Goal: Task Accomplishment & Management: Use online tool/utility

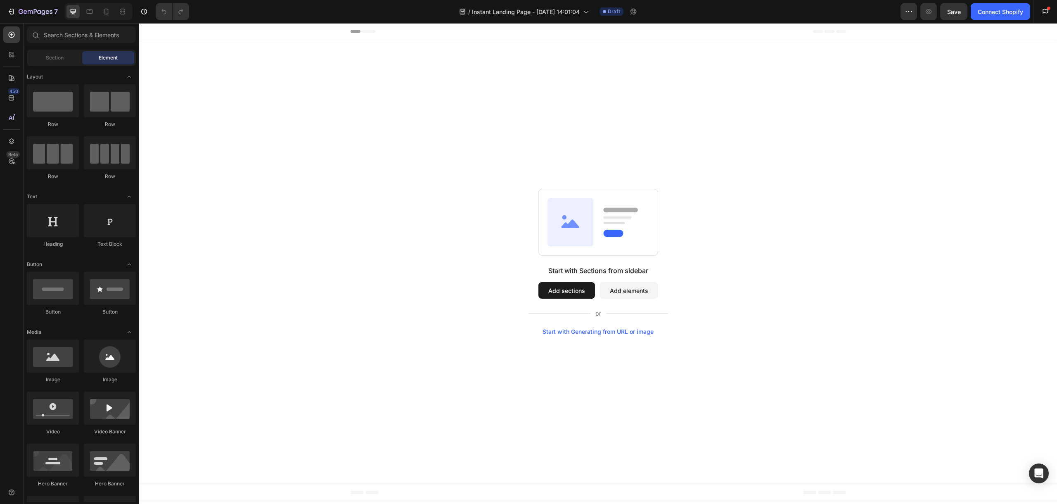
click at [632, 328] on div "Start with Generating from URL or image" at bounding box center [598, 331] width 111 height 7
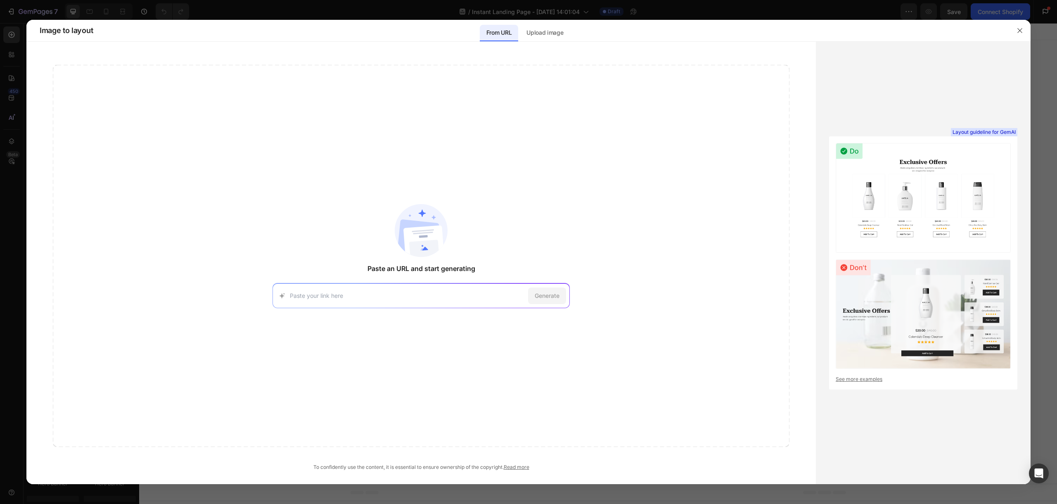
click at [318, 294] on input at bounding box center [407, 295] width 235 height 9
paste input "[URL][DOMAIN_NAME]"
type input "[URL][DOMAIN_NAME]"
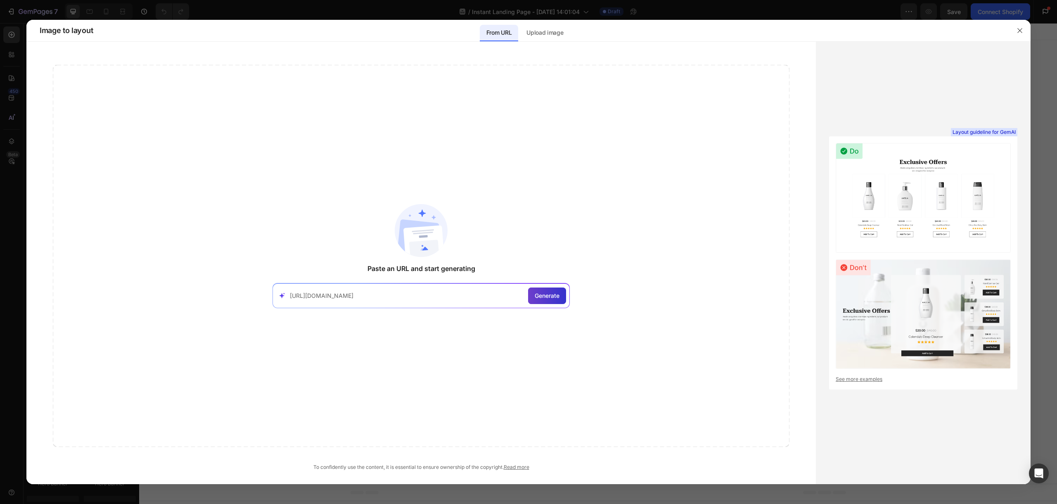
click at [553, 294] on span "Generate" at bounding box center [547, 295] width 25 height 9
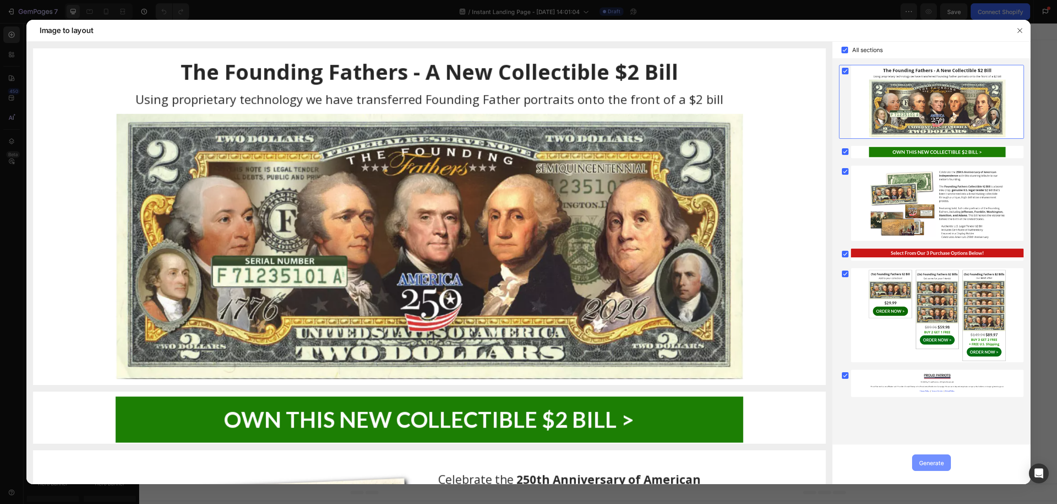
click at [928, 463] on div "Generate" at bounding box center [931, 462] width 25 height 9
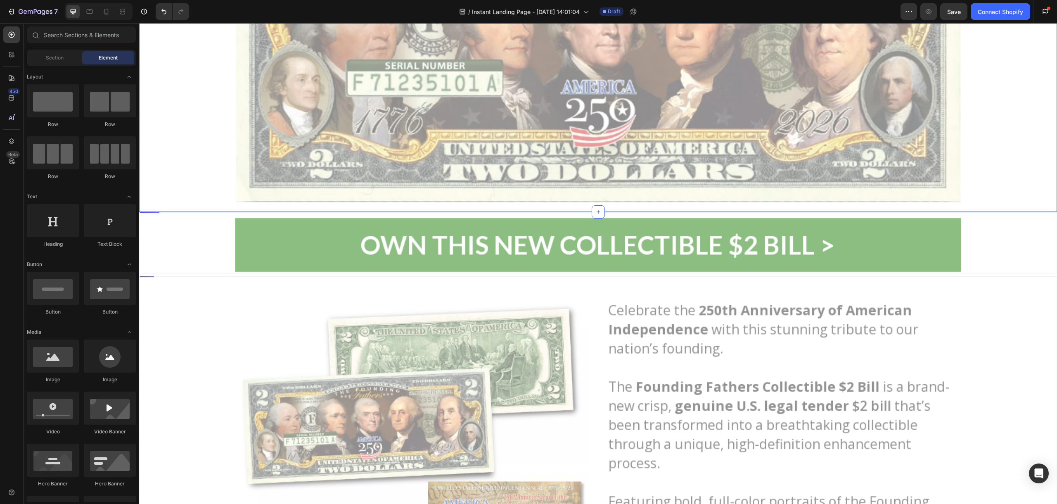
scroll to position [263, 0]
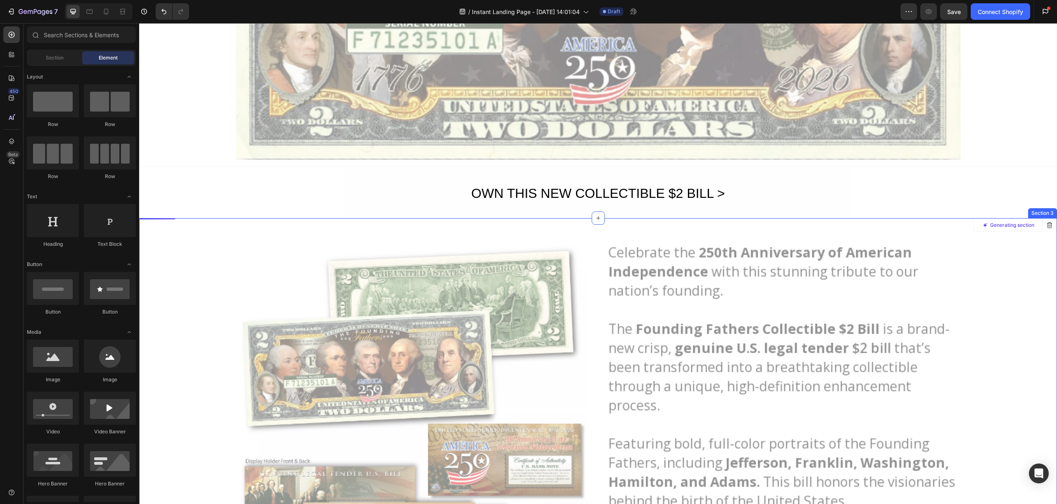
click at [651, 279] on div at bounding box center [598, 418] width 917 height 398
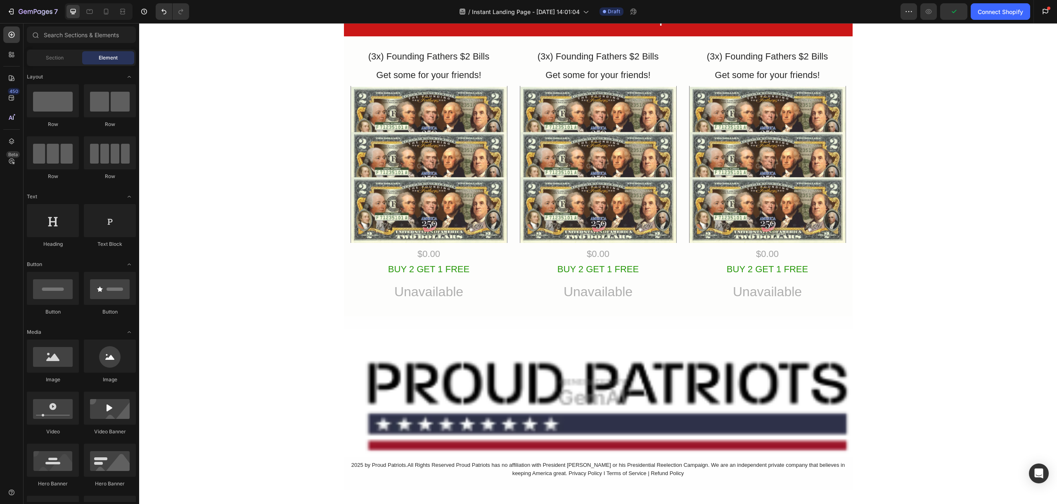
scroll to position [708, 0]
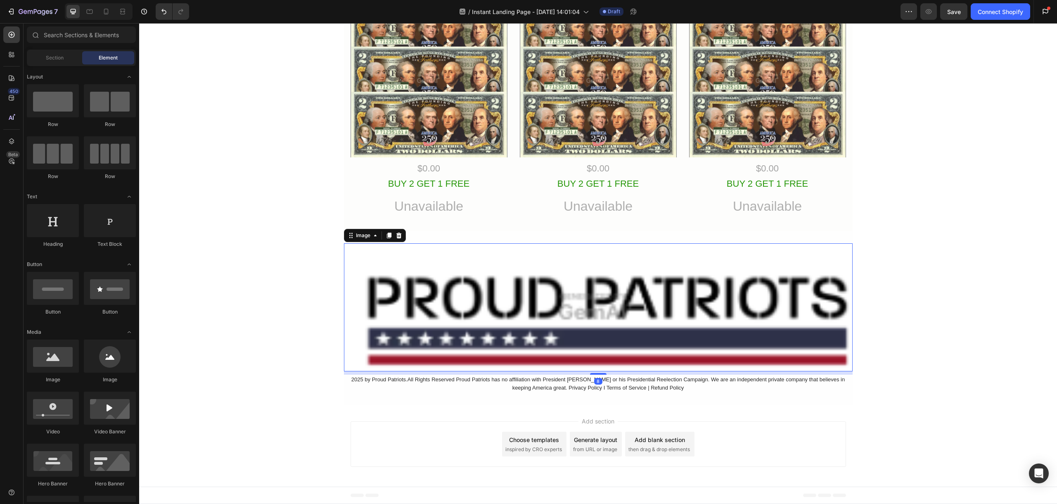
click at [564, 336] on img at bounding box center [598, 307] width 509 height 128
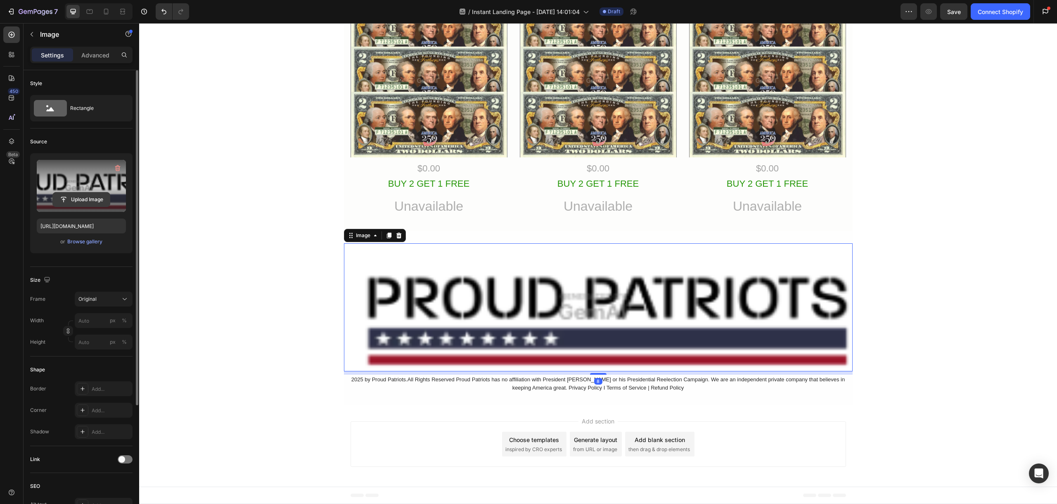
click at [90, 199] on input "file" at bounding box center [81, 199] width 57 height 14
type input "[URL][DOMAIN_NAME]"
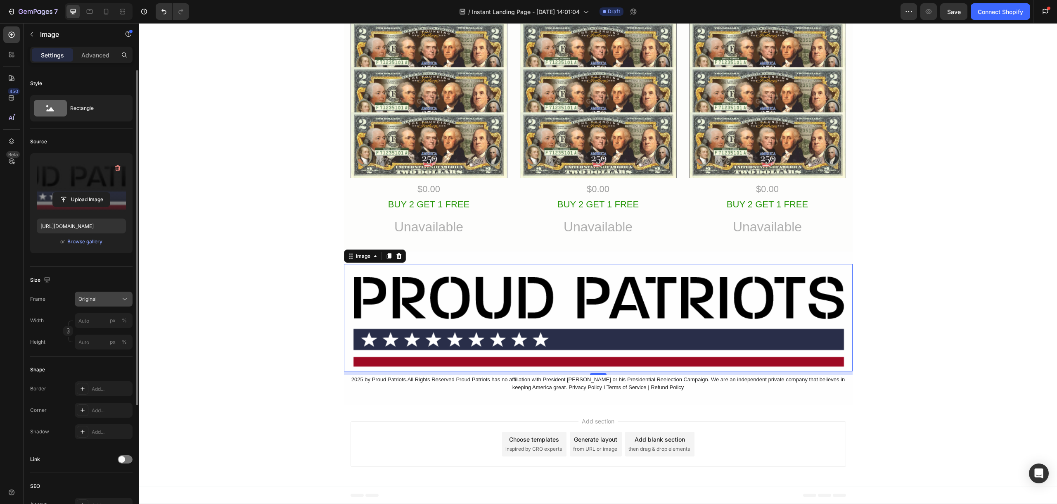
click at [116, 302] on div "Original" at bounding box center [98, 298] width 40 height 7
click at [127, 352] on div "Horizontal" at bounding box center [96, 351] width 66 height 16
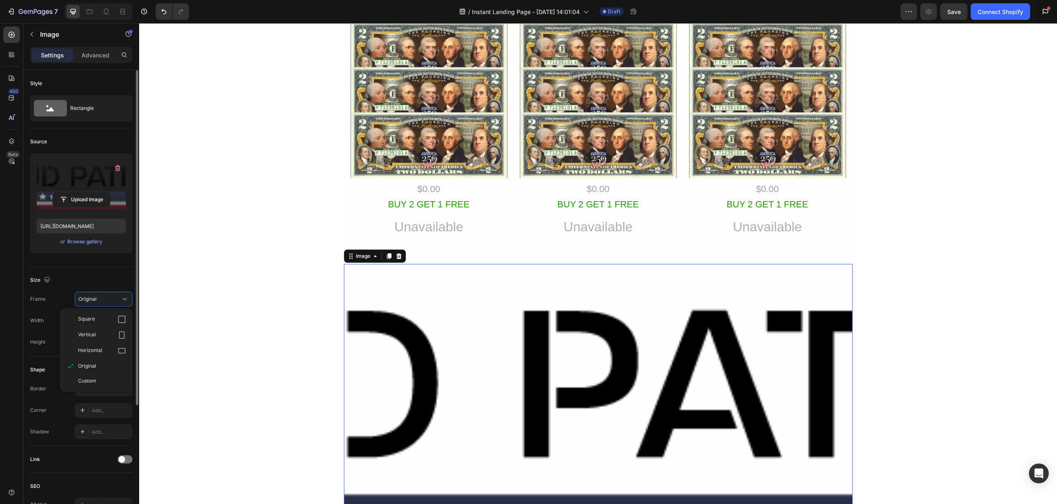
scroll to position [708, 0]
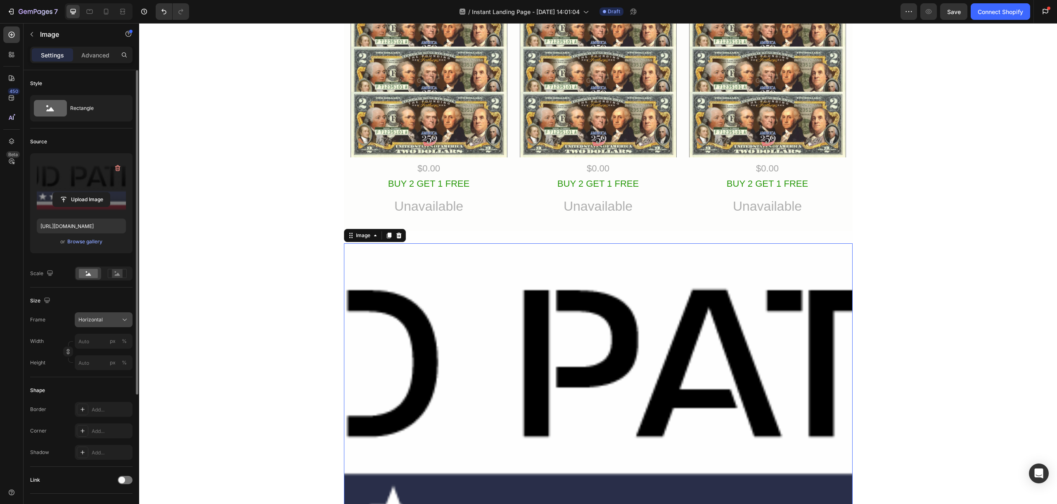
click at [119, 321] on div "Horizontal" at bounding box center [103, 320] width 50 height 8
click at [99, 387] on div "Original" at bounding box center [102, 386] width 48 height 7
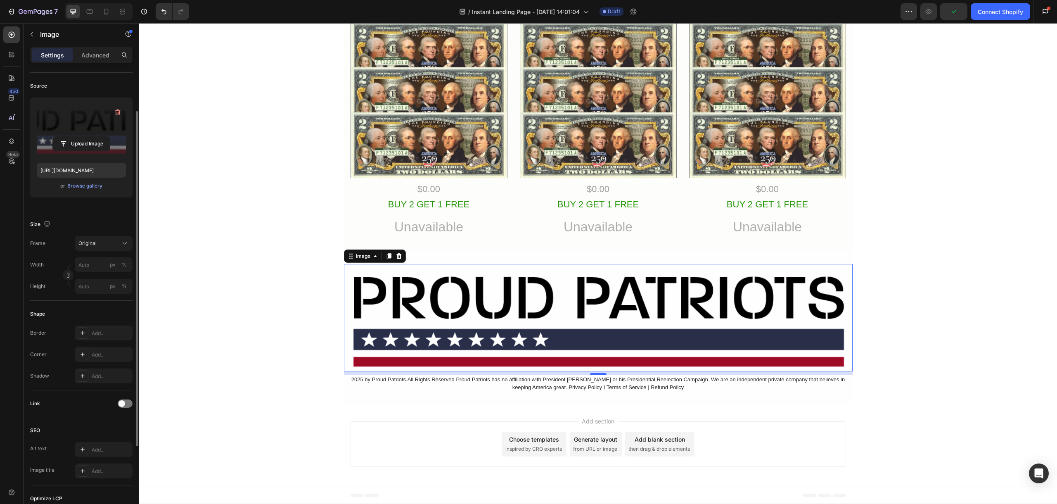
scroll to position [45, 0]
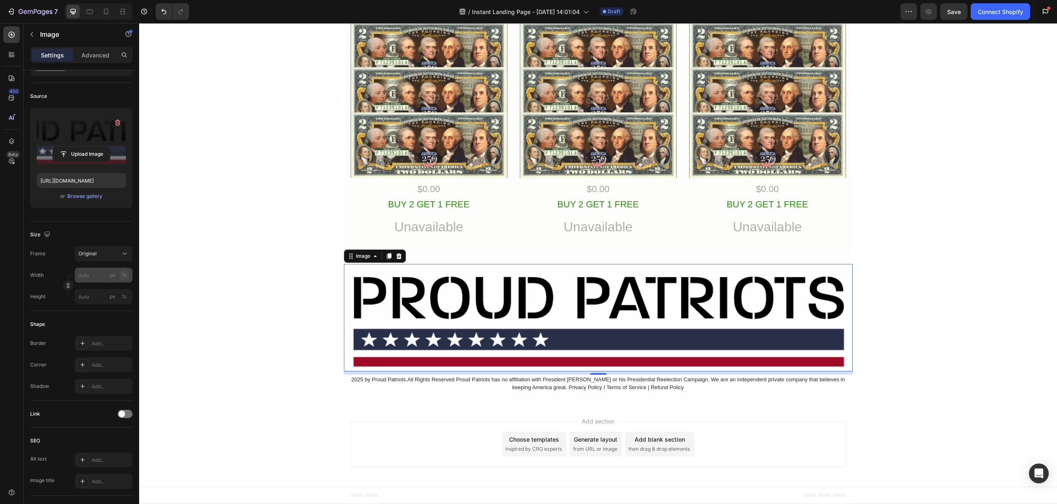
click at [122, 275] on div "%" at bounding box center [124, 274] width 5 height 7
click at [100, 276] on input "px %" at bounding box center [104, 275] width 58 height 15
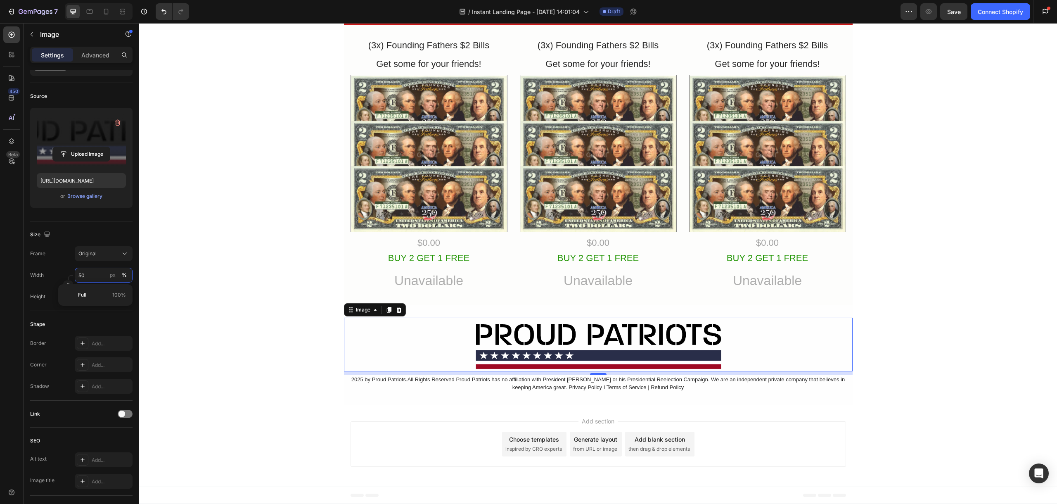
scroll to position [634, 0]
type input "5"
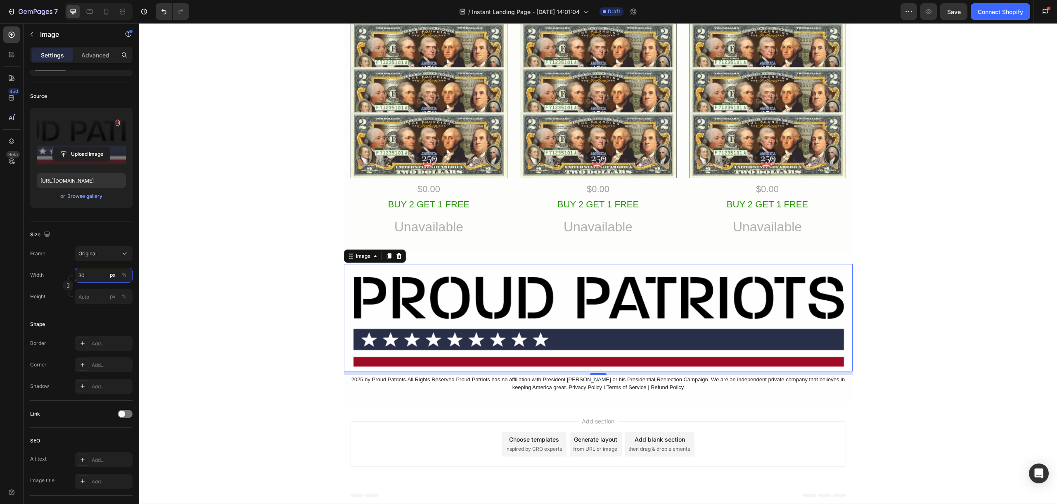
scroll to position [582, 0]
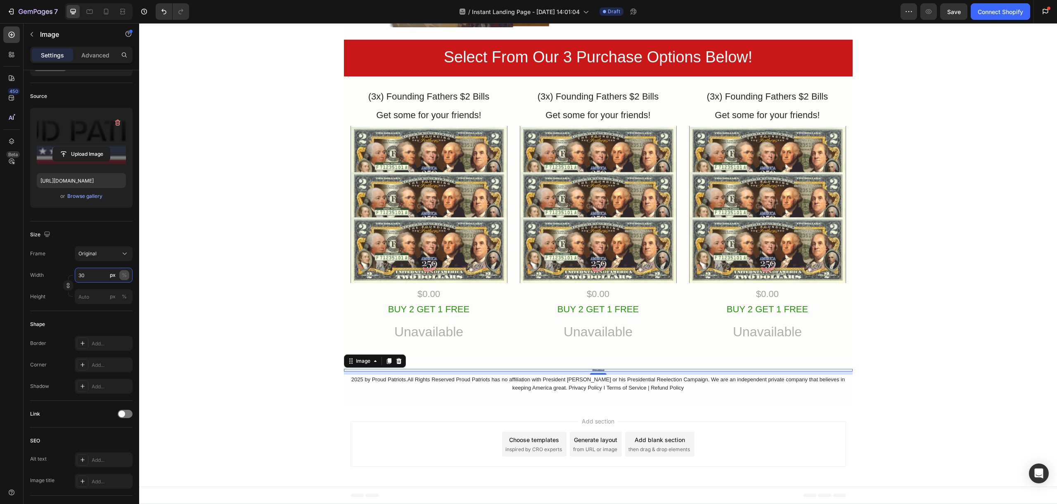
type input "30"
click at [123, 273] on div "%" at bounding box center [124, 274] width 5 height 7
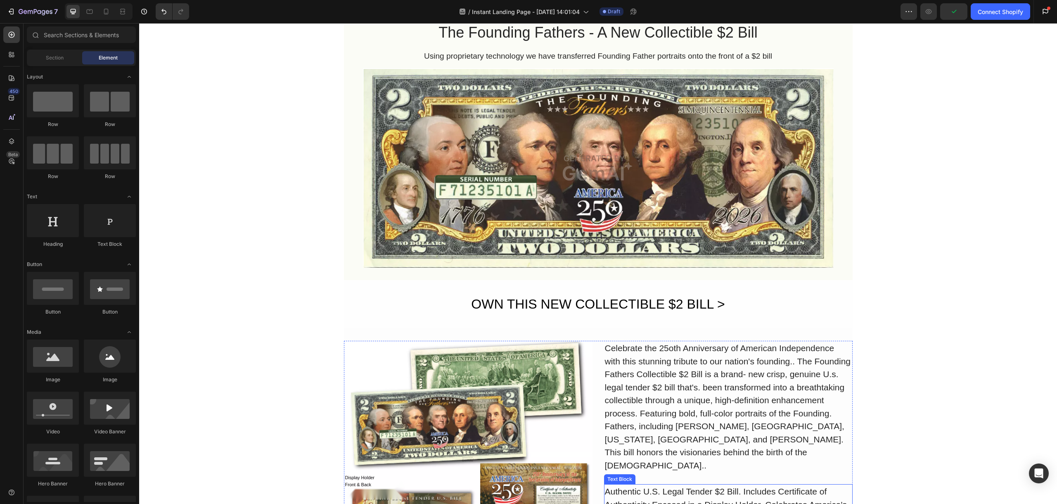
scroll to position [0, 0]
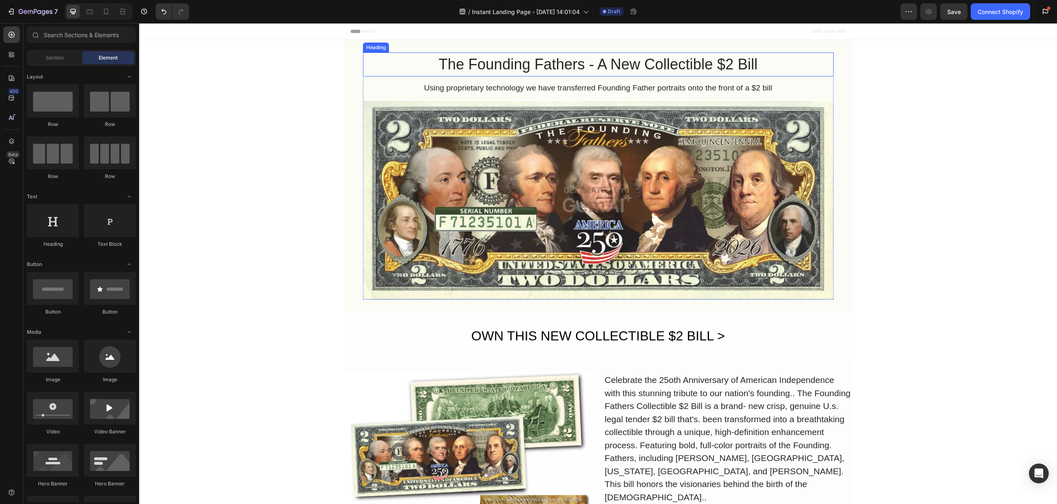
click at [542, 66] on h2 "The Founding Fathers - A New Collectible $2 Bill" at bounding box center [598, 64] width 471 height 24
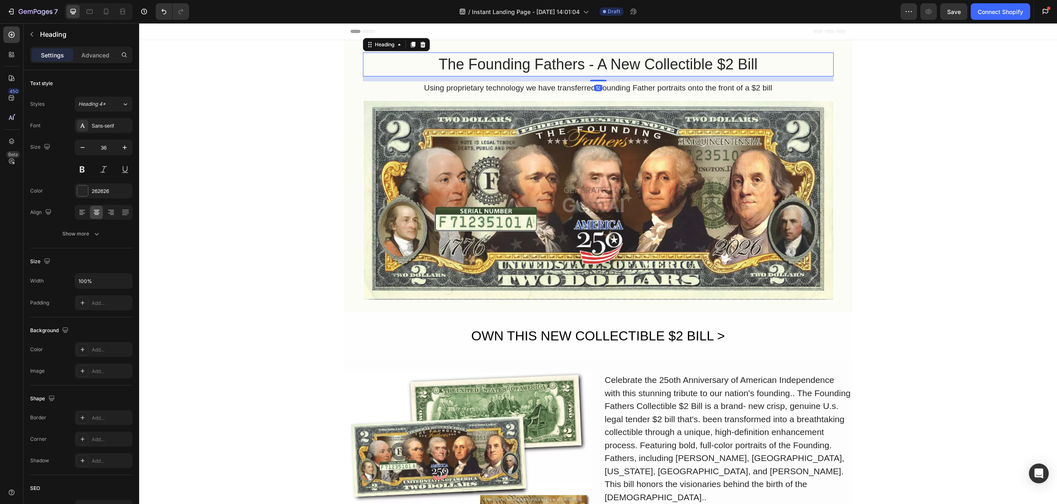
click at [542, 66] on h2 "The Founding Fathers - A New Collectible $2 Bill" at bounding box center [598, 64] width 471 height 24
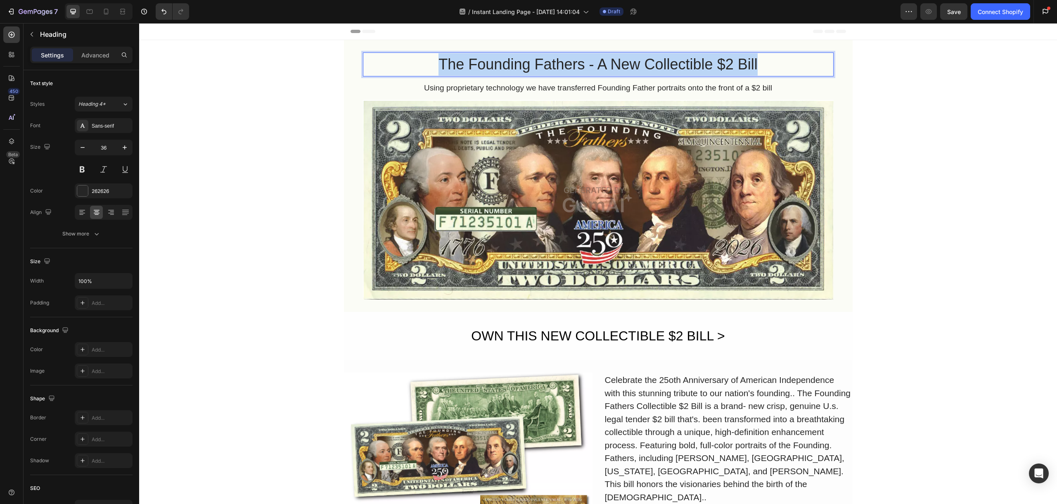
click at [542, 66] on p "The Founding Fathers - A New Collectible $2 Bill" at bounding box center [598, 64] width 469 height 22
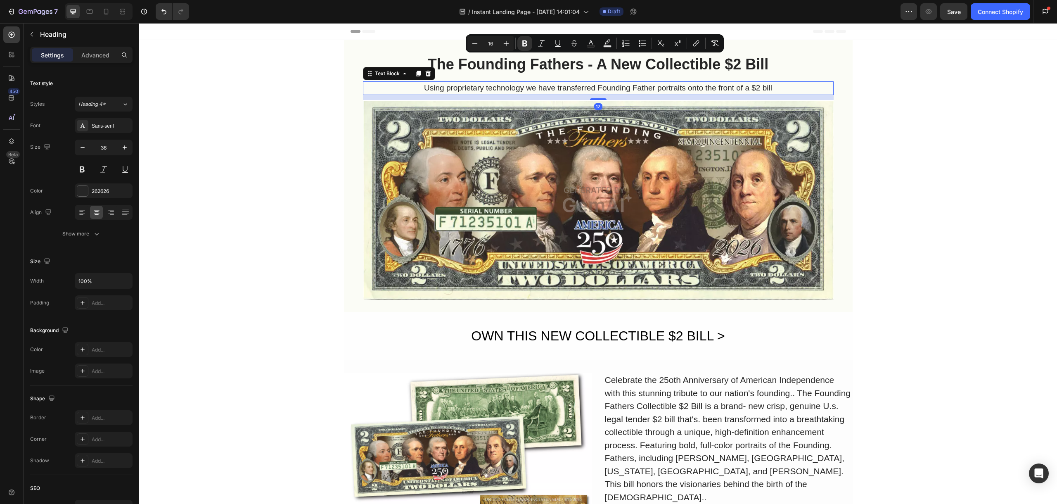
click at [549, 88] on div "Using proprietary technology we have transferred Founding Father portraits onto…" at bounding box center [598, 88] width 471 height 14
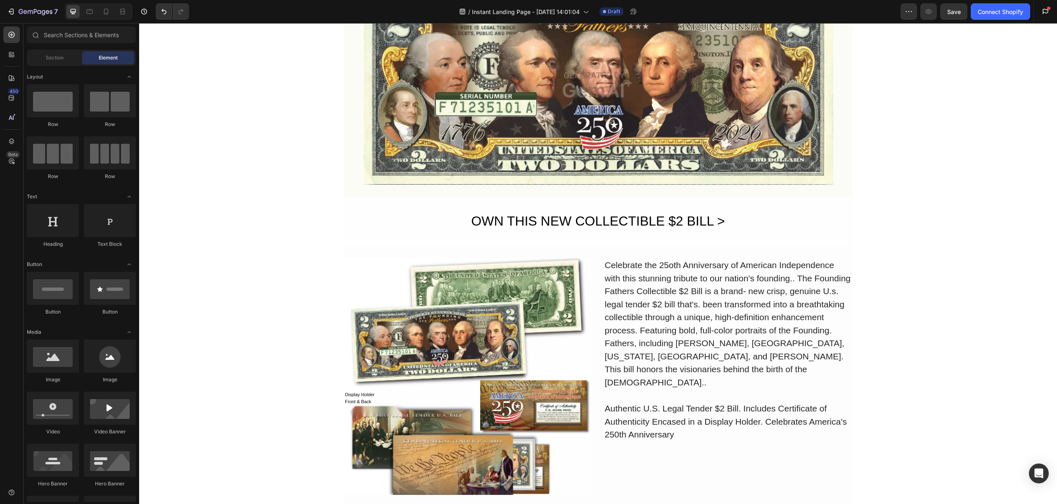
scroll to position [157, 0]
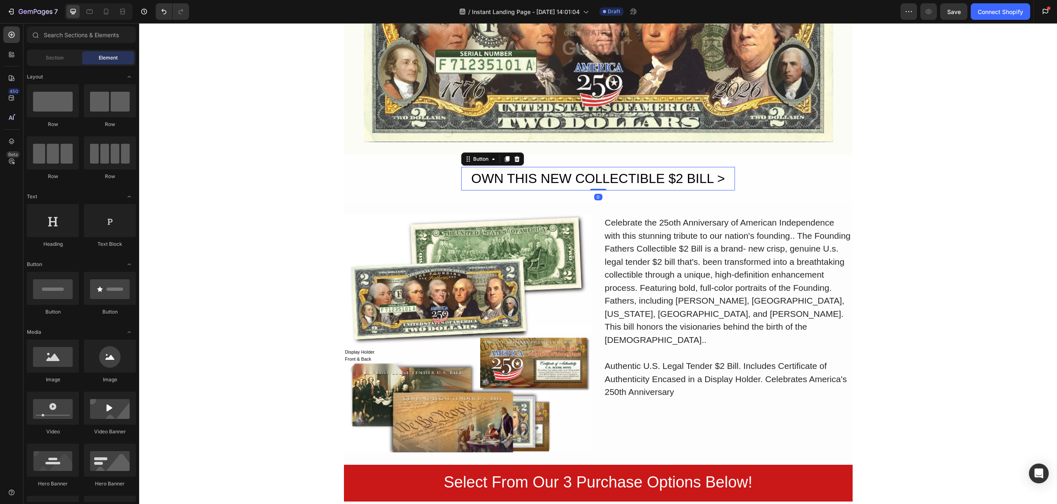
click at [462, 181] on button "OWN THIS NEW COLLECTIBLE $2 BILL >" at bounding box center [597, 179] width 273 height 24
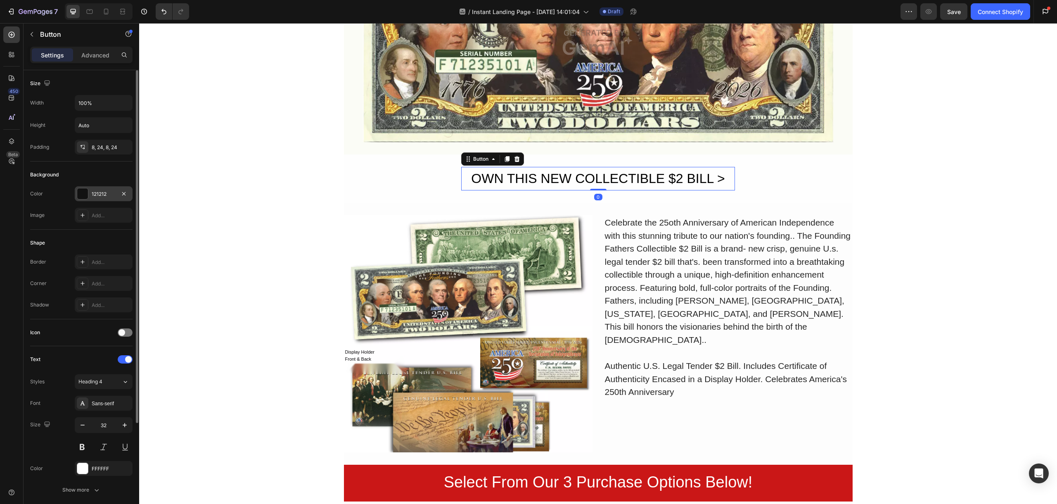
click at [80, 195] on div at bounding box center [82, 193] width 11 height 11
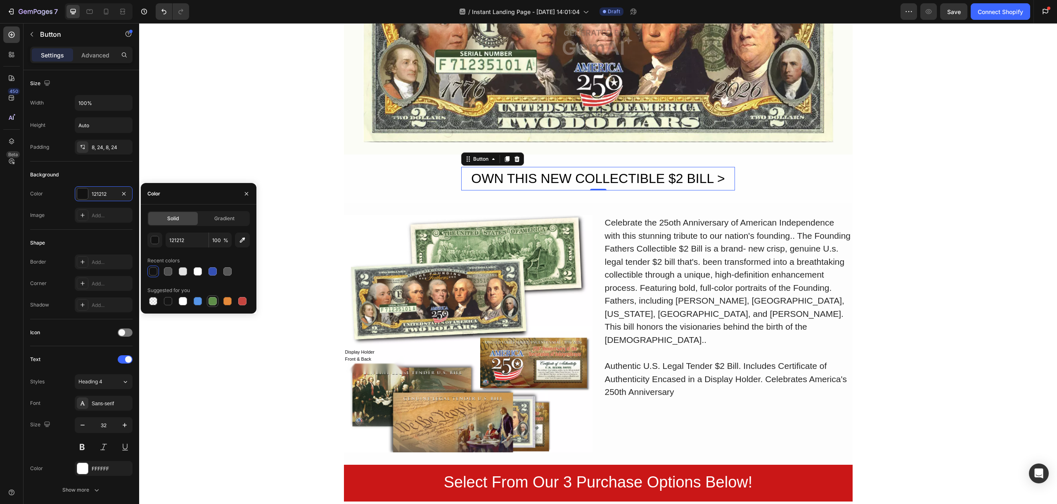
click at [215, 302] on div at bounding box center [213, 301] width 8 height 8
type input "5E8E49"
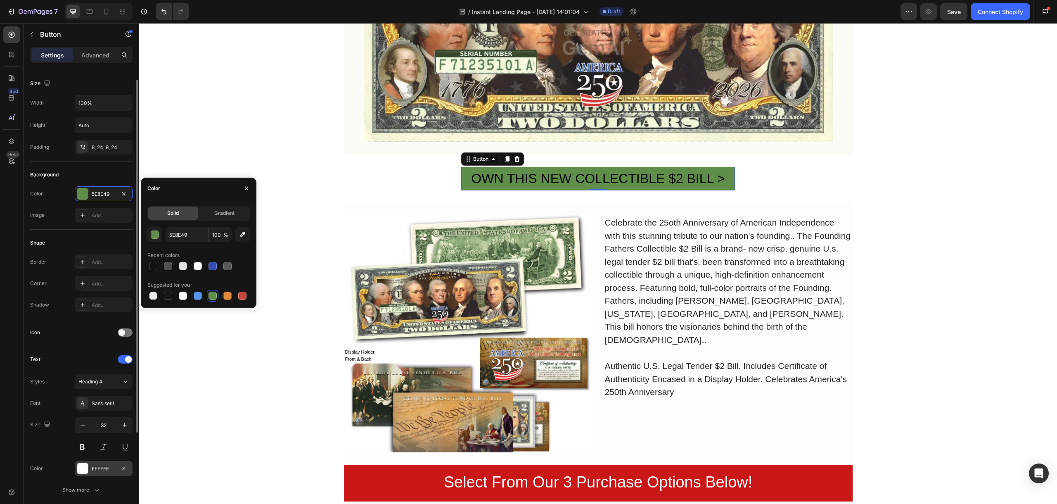
scroll to position [11, 0]
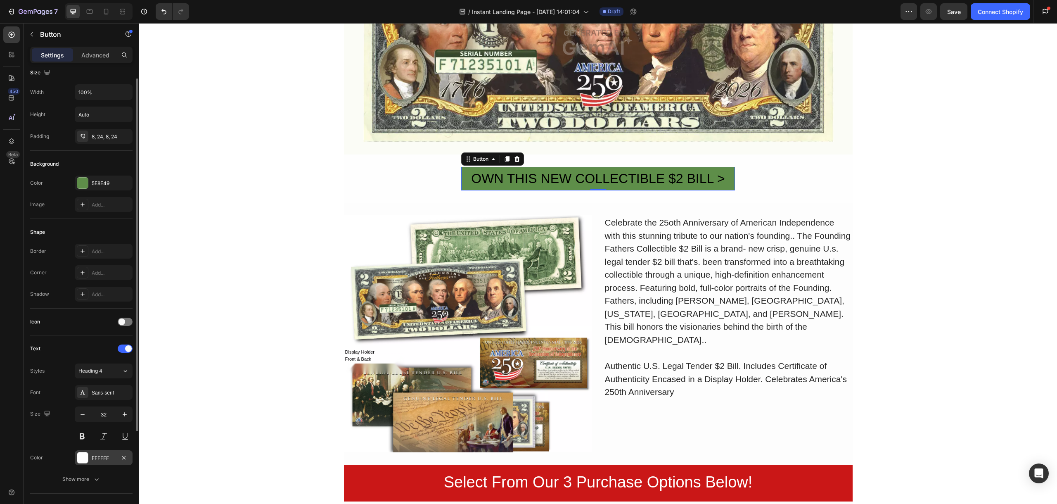
click at [88, 458] on div at bounding box center [82, 457] width 11 height 11
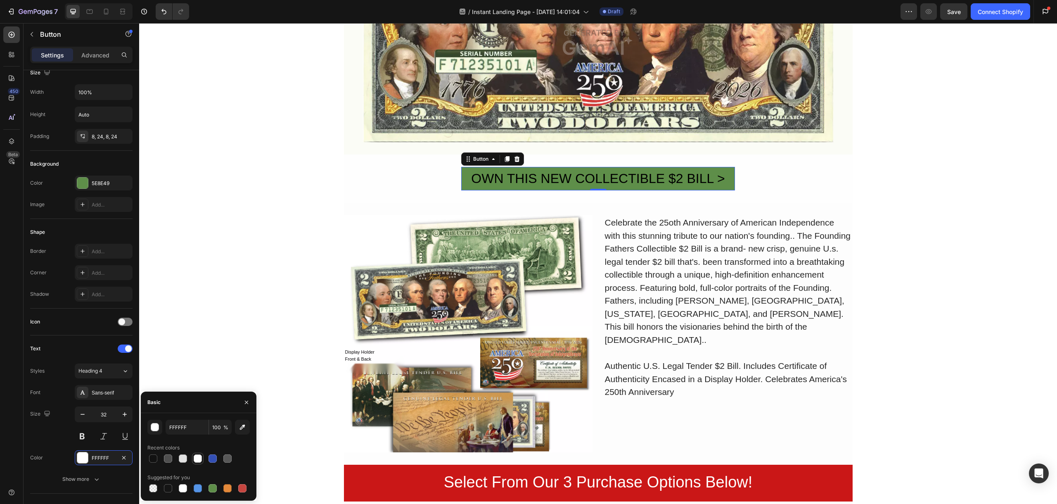
click at [201, 462] on div at bounding box center [198, 459] width 10 height 10
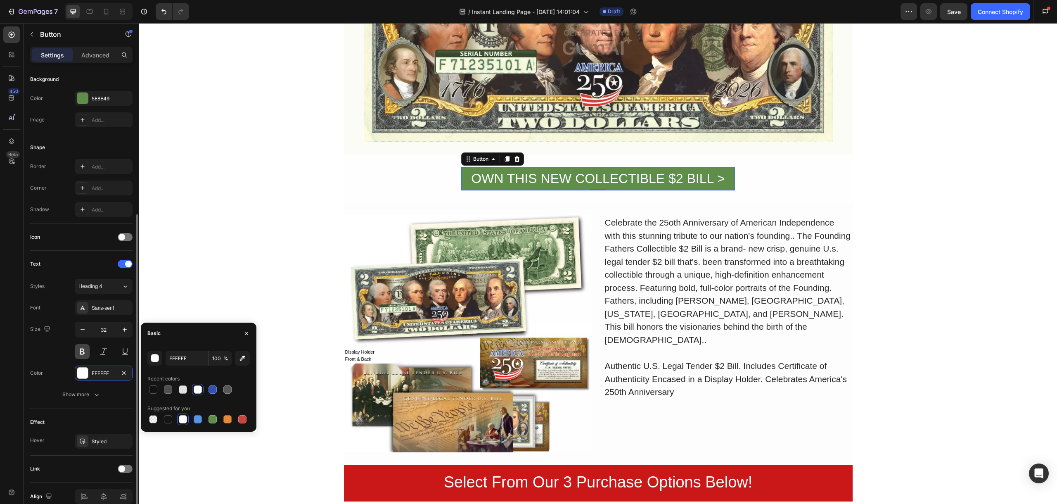
scroll to position [135, 0]
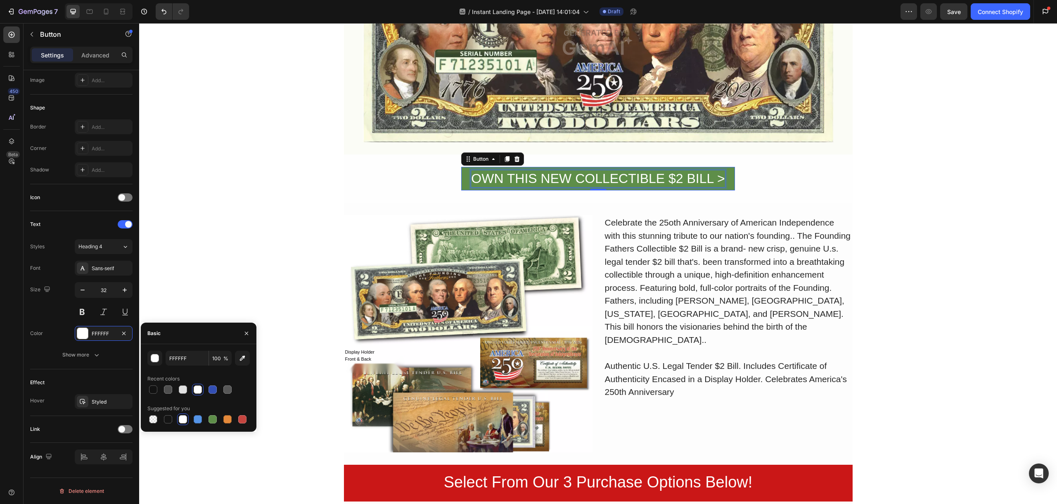
click at [541, 178] on div "OWN THIS NEW COLLECTIBLE $2 BILL >" at bounding box center [598, 178] width 254 height 17
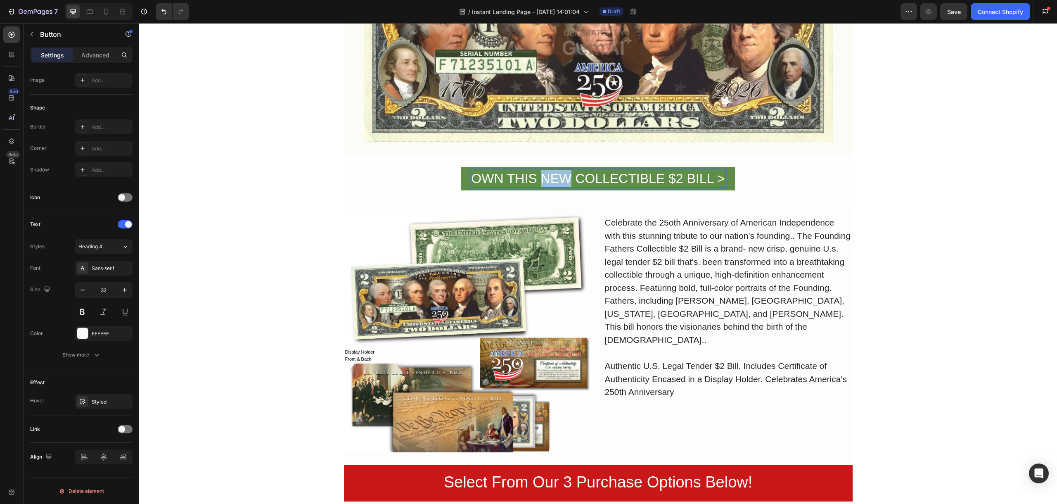
click at [541, 178] on p "OWN THIS NEW COLLECTIBLE $2 BILL >" at bounding box center [598, 178] width 254 height 17
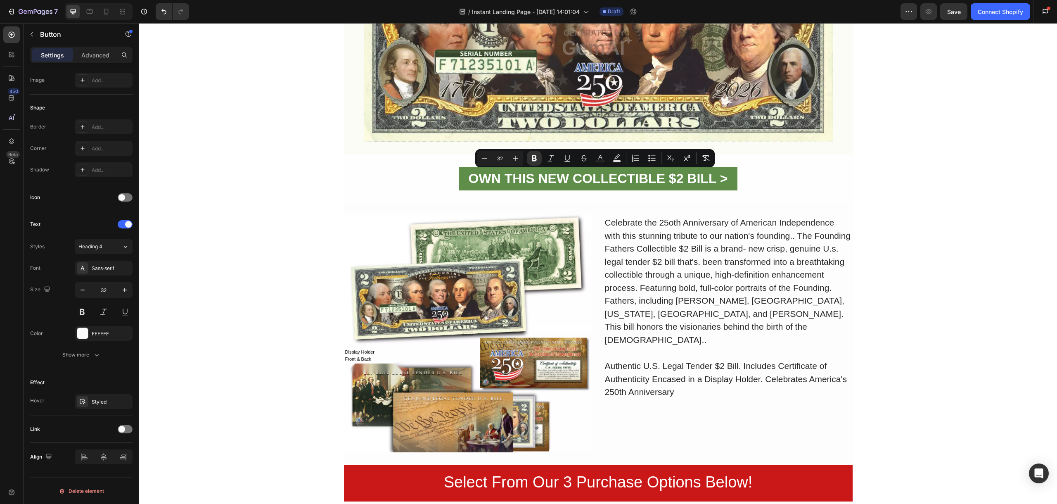
click at [461, 181] on button "OWN THIS NEW COLLECTIBLE $2 BILL >" at bounding box center [598, 179] width 279 height 24
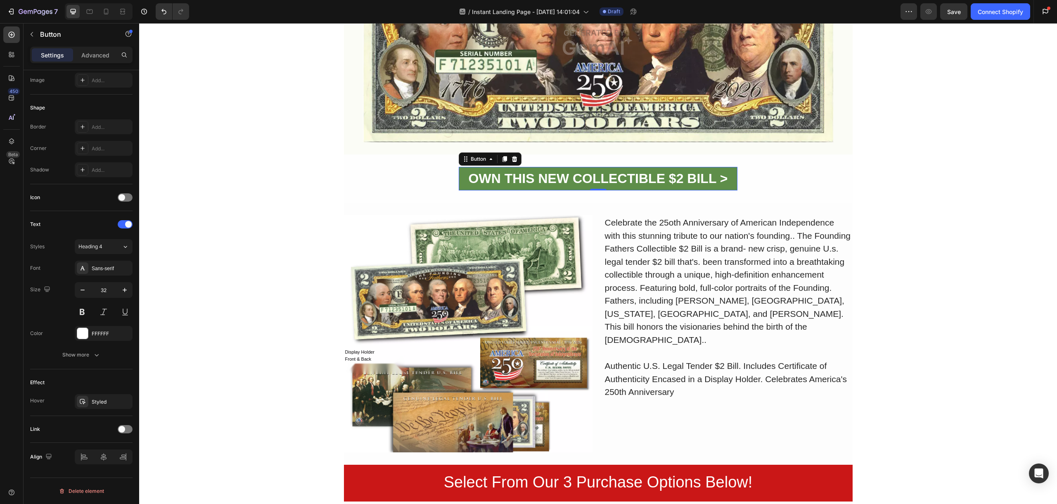
click at [461, 181] on button "OWN THIS NEW COLLECTIBLE $2 BILL >" at bounding box center [598, 179] width 279 height 24
click at [122, 291] on icon "button" at bounding box center [125, 290] width 8 height 8
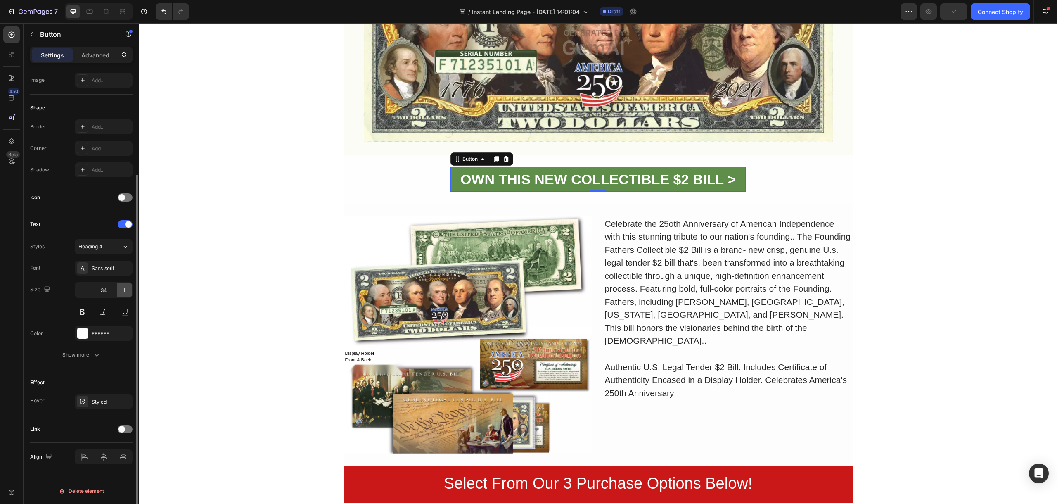
click at [122, 291] on icon "button" at bounding box center [125, 290] width 8 height 8
click at [86, 291] on icon "button" at bounding box center [82, 290] width 8 height 8
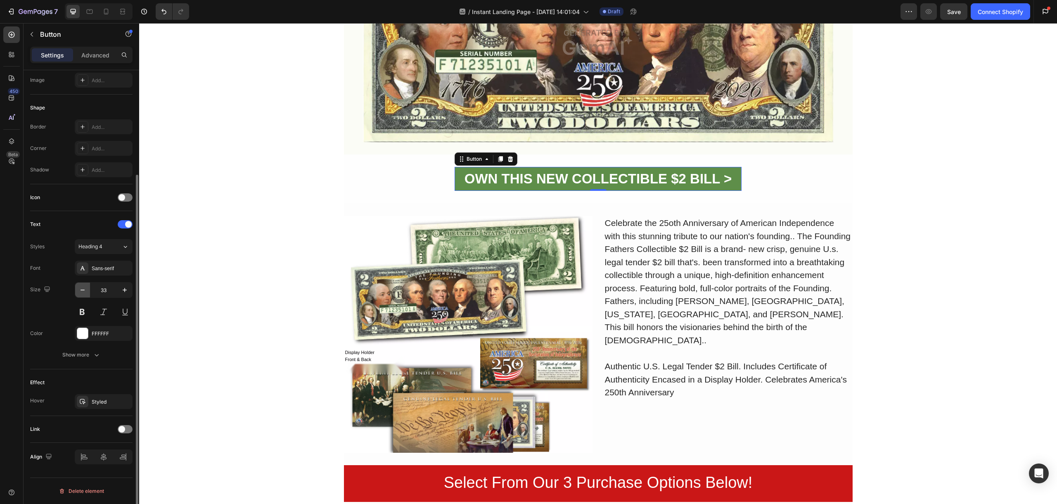
click at [86, 291] on icon "button" at bounding box center [82, 290] width 8 height 8
type input "32"
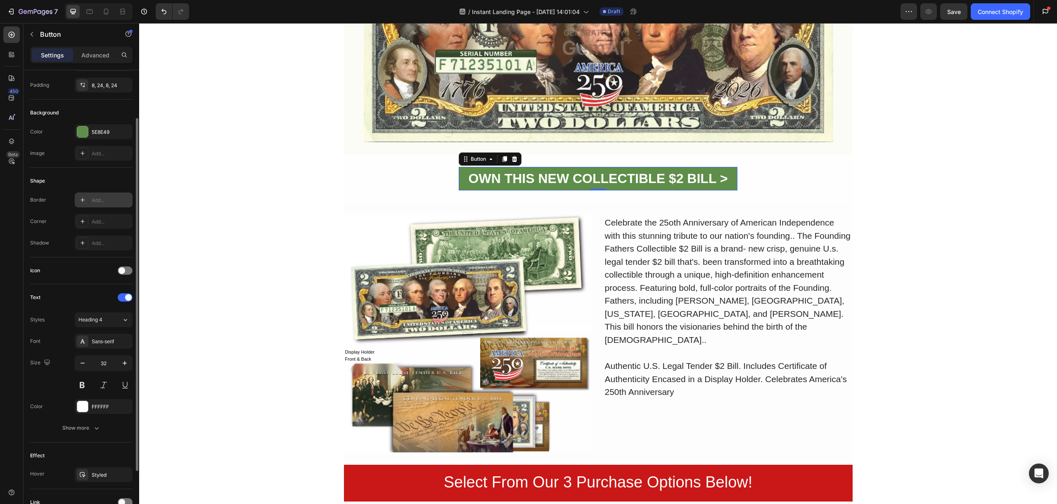
scroll to position [0, 0]
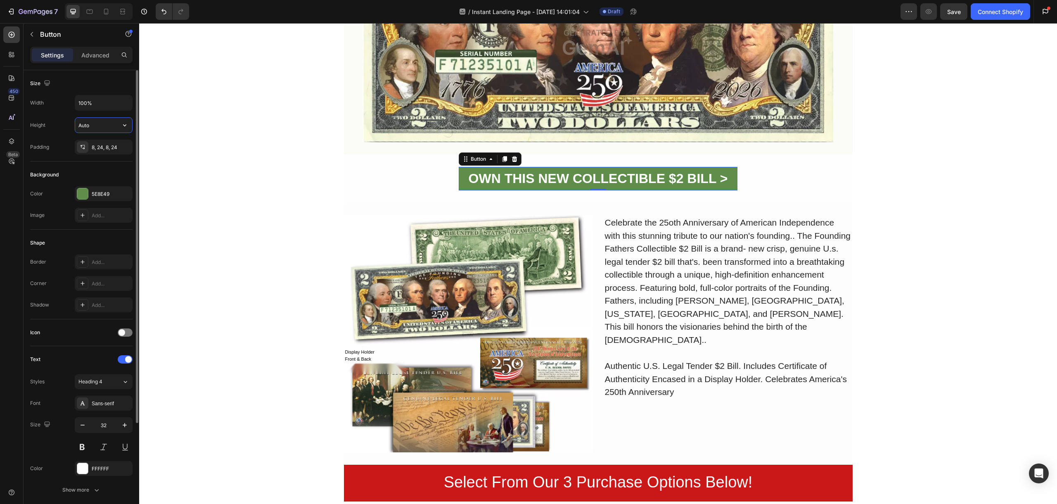
click at [110, 125] on input "Auto" at bounding box center [103, 125] width 57 height 15
click at [125, 125] on icon "button" at bounding box center [124, 125] width 3 height 2
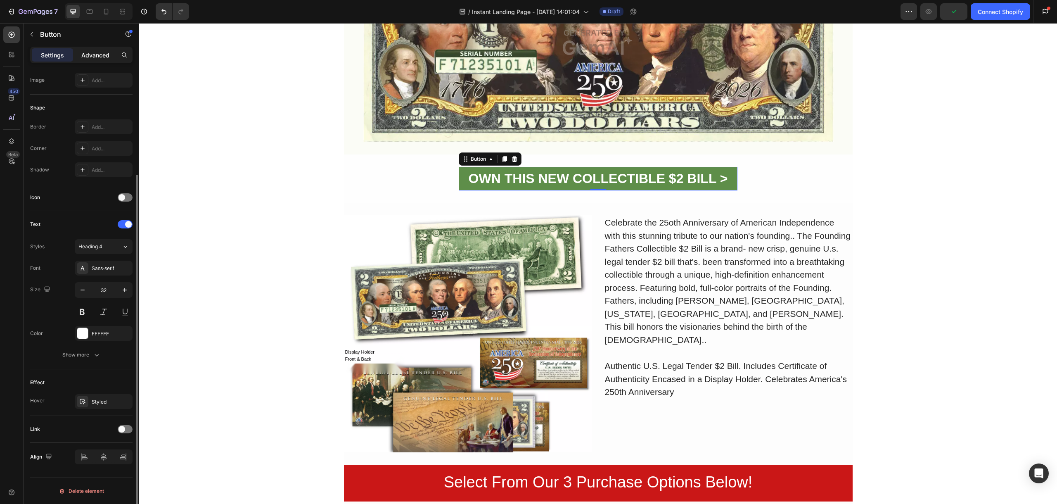
click at [102, 56] on p "Advanced" at bounding box center [95, 55] width 28 height 9
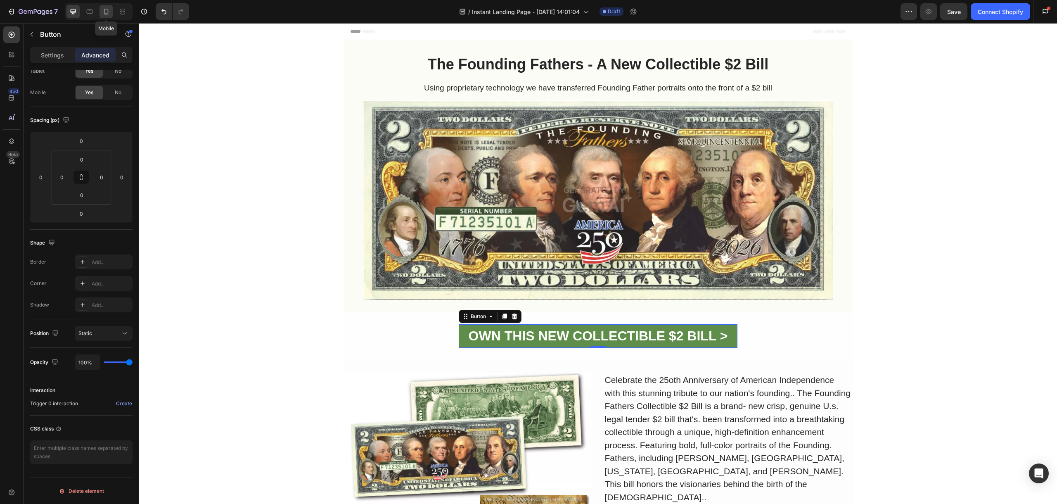
click at [109, 13] on icon at bounding box center [106, 11] width 8 height 8
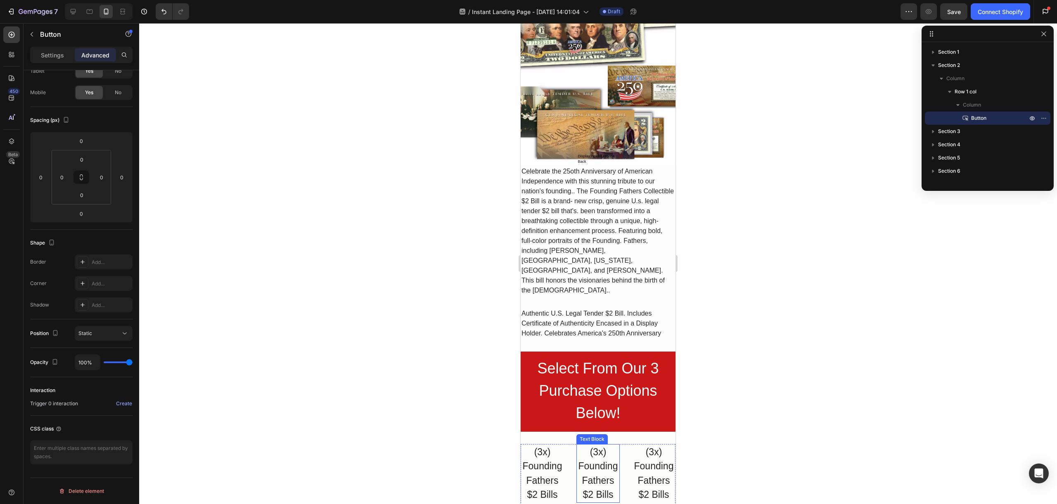
scroll to position [243, 0]
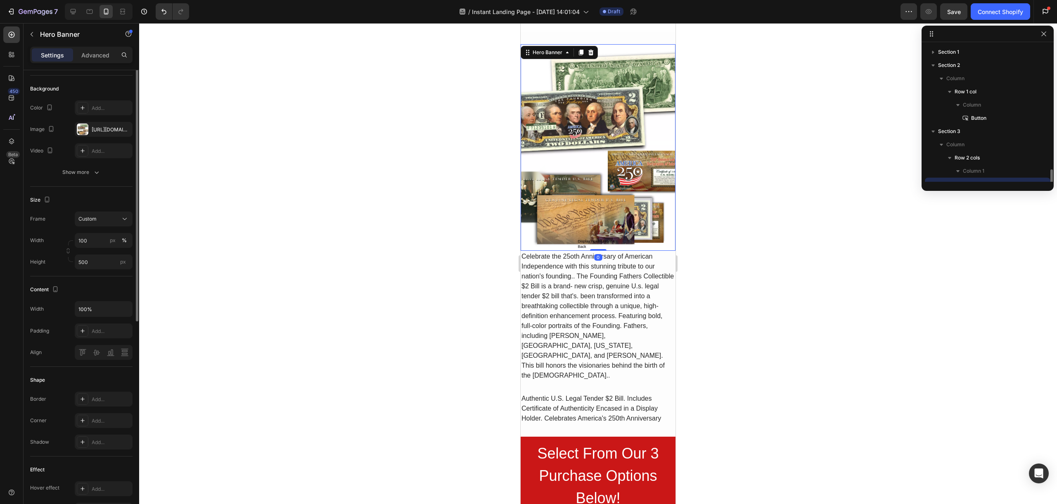
click at [569, 196] on div "Overlay" at bounding box center [598, 147] width 155 height 207
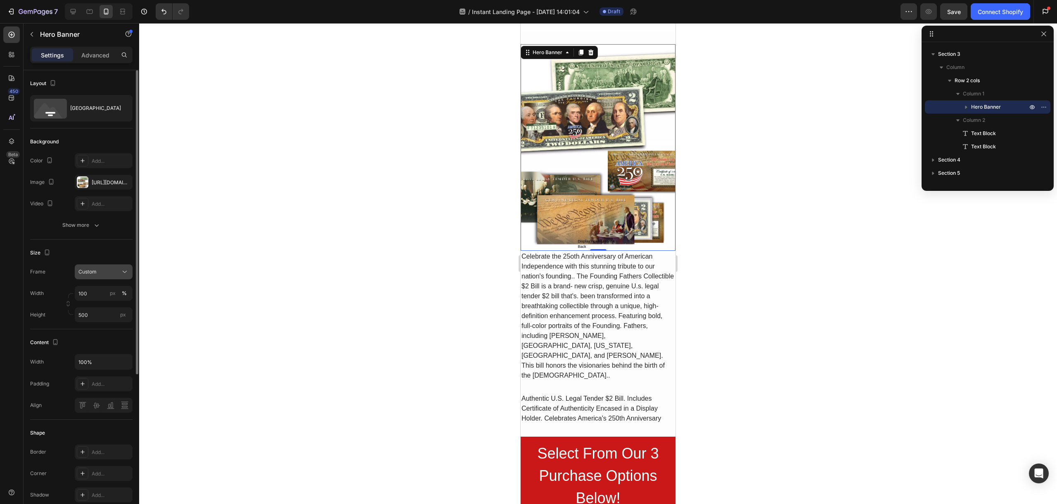
click at [107, 276] on div "Custom" at bounding box center [103, 272] width 50 height 8
click at [106, 295] on div "As banner source" at bounding box center [96, 291] width 66 height 15
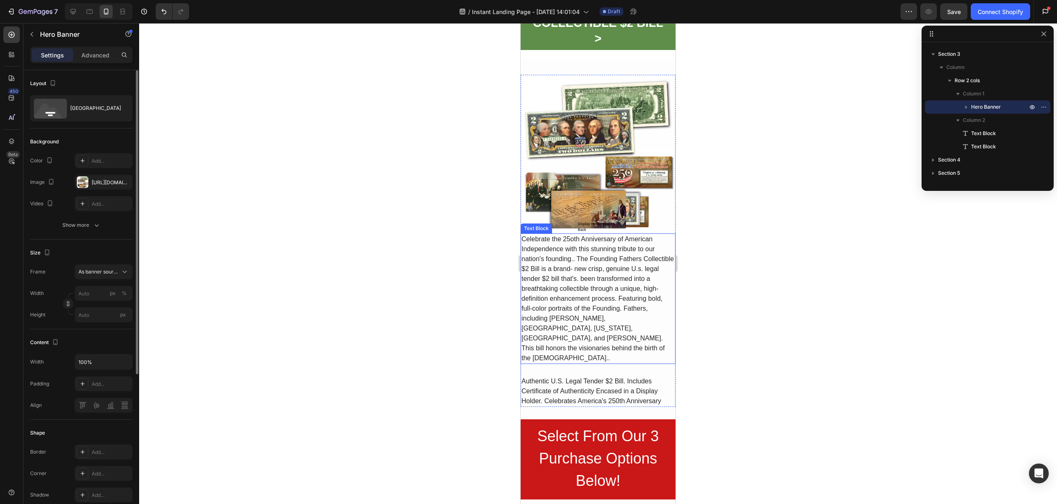
scroll to position [500, 0]
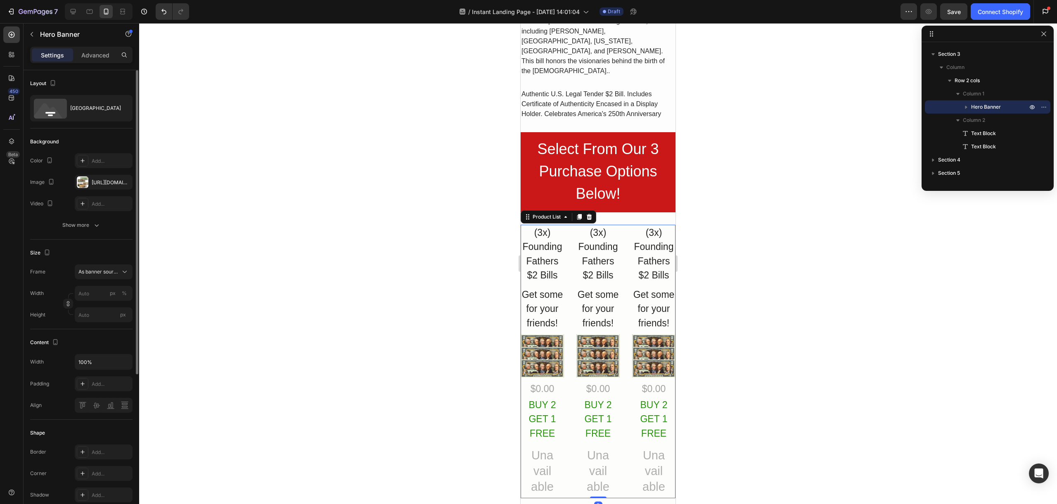
click at [565, 225] on div "(3x) Founding Fathers $2 Bills Text Block Get some for your friends! Text Block…" at bounding box center [598, 361] width 155 height 273
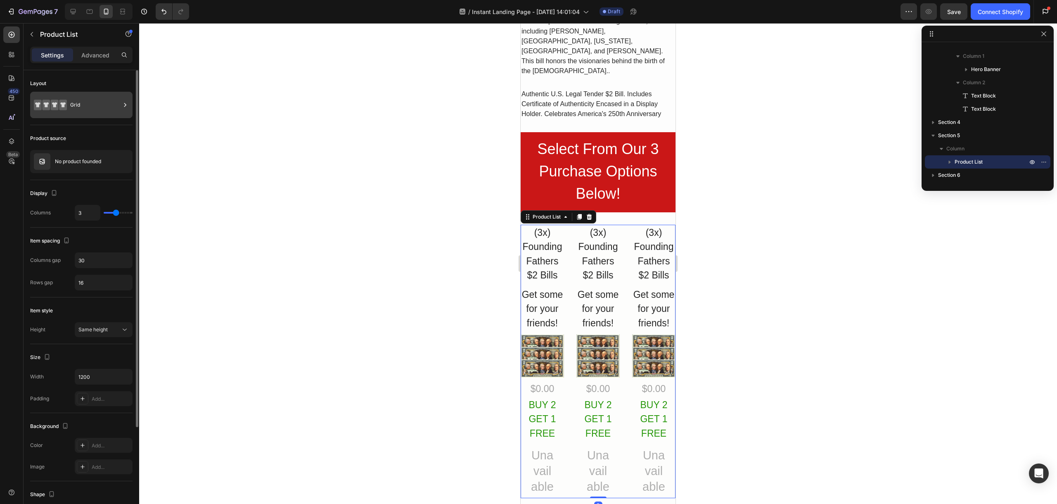
click at [75, 101] on div "Grid" at bounding box center [95, 104] width 50 height 19
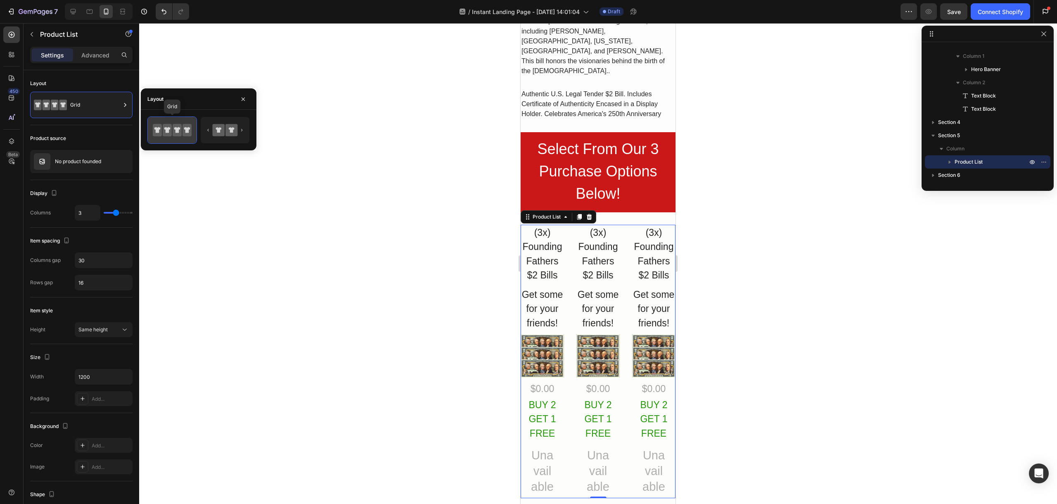
click at [162, 128] on icon at bounding box center [172, 130] width 39 height 17
click at [107, 344] on div "Product source No product founded" at bounding box center [81, 378] width 102 height 69
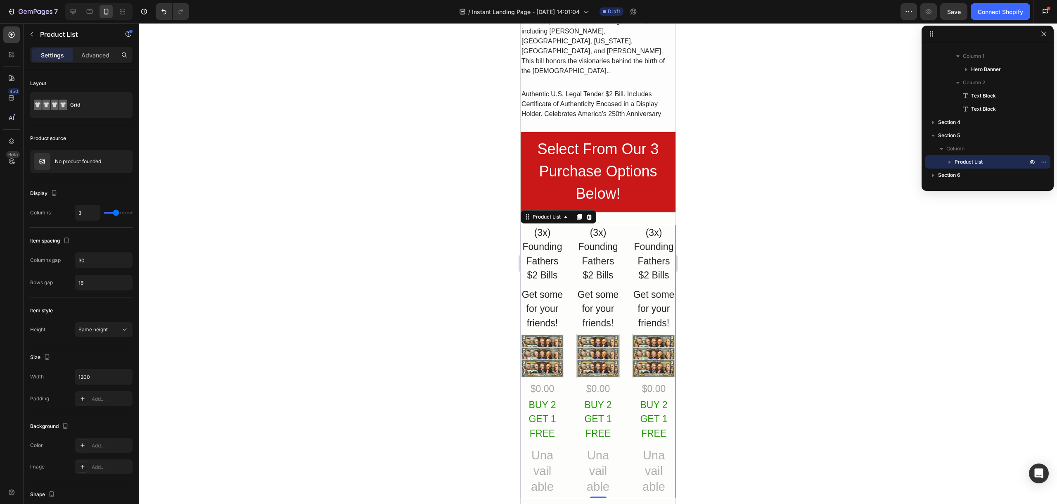
type input "2"
type input "1"
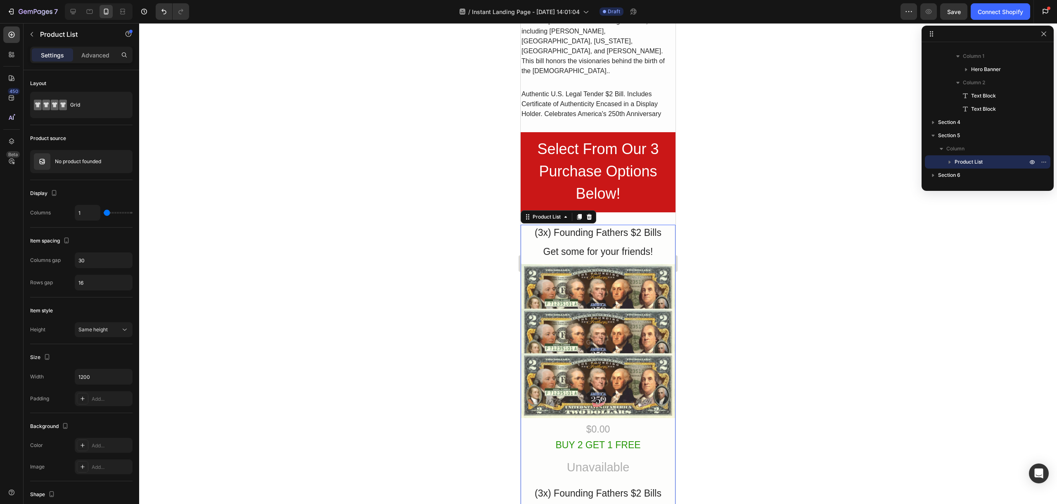
drag, startPoint x: 117, startPoint y: 214, endPoint x: 101, endPoint y: 214, distance: 15.7
type input "1"
click at [104, 214] on input "range" at bounding box center [118, 213] width 29 height 2
click at [74, 12] on icon at bounding box center [73, 11] width 5 height 5
type input "3"
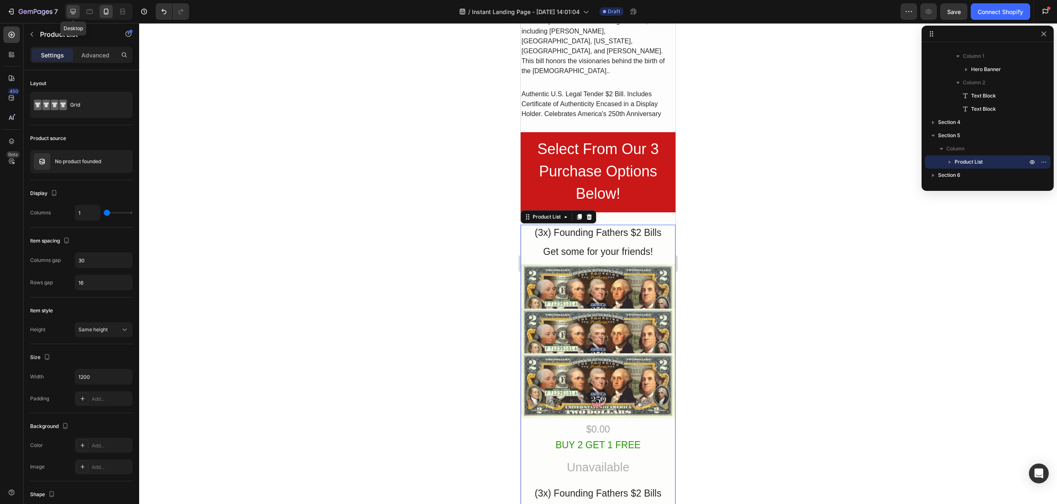
type input "3"
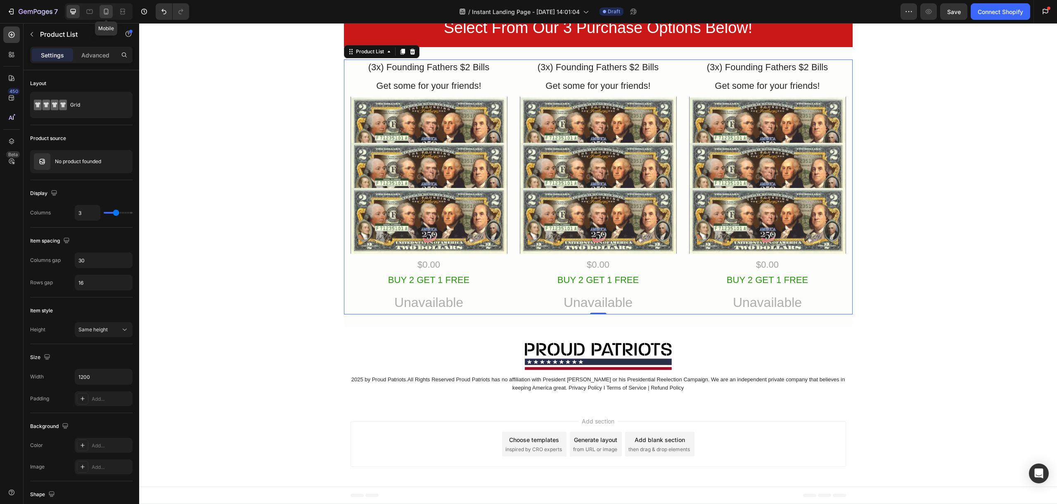
click at [105, 12] on icon at bounding box center [106, 11] width 8 height 8
type input "1"
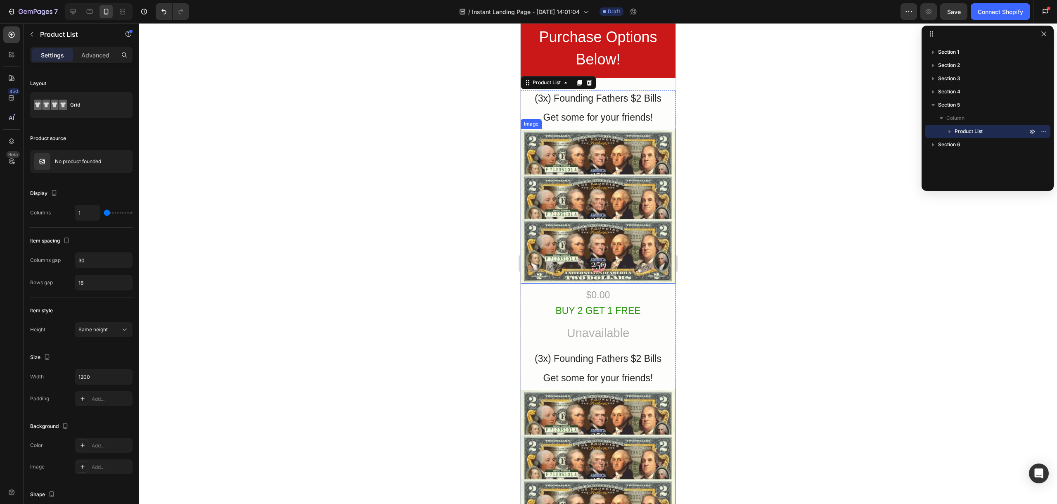
scroll to position [613, 0]
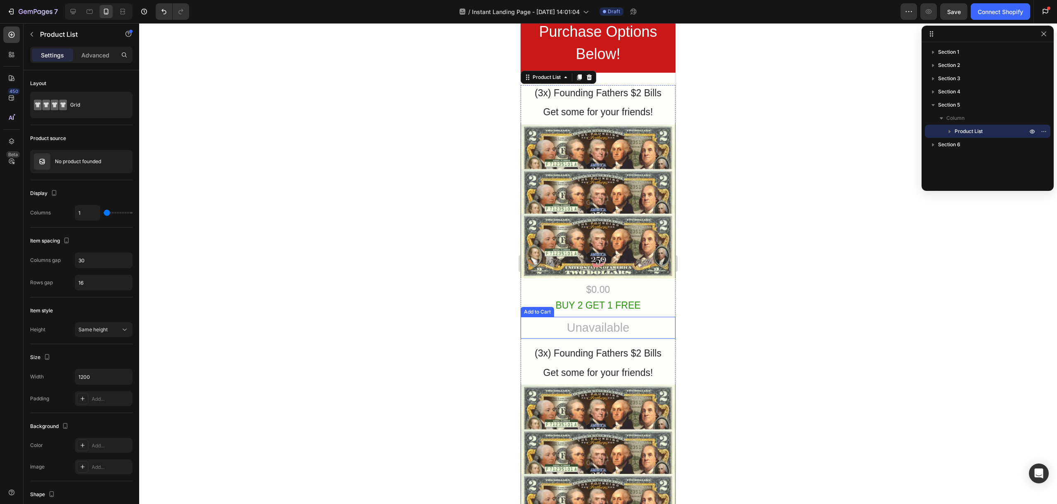
click at [636, 323] on button "Unavailable" at bounding box center [598, 328] width 118 height 22
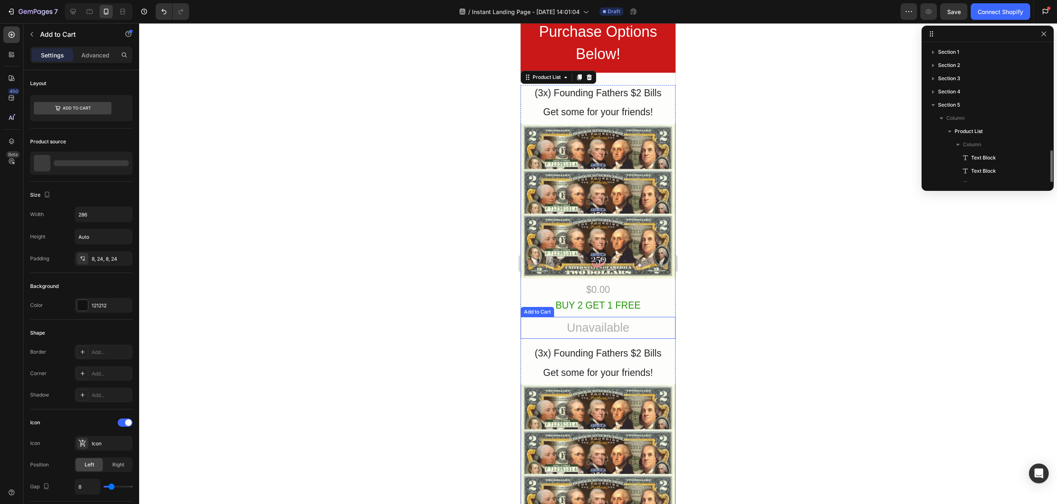
scroll to position [62, 0]
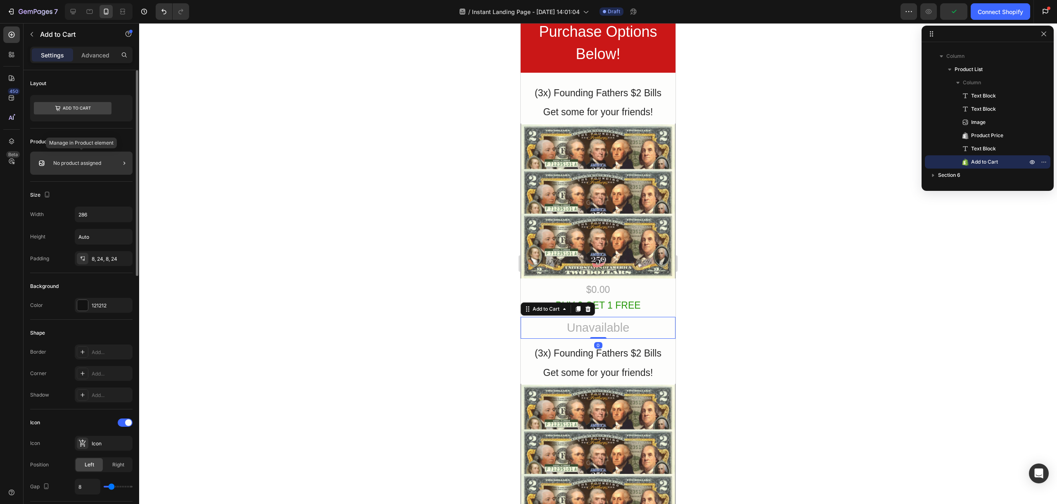
click at [97, 155] on div "No product assigned" at bounding box center [81, 163] width 102 height 23
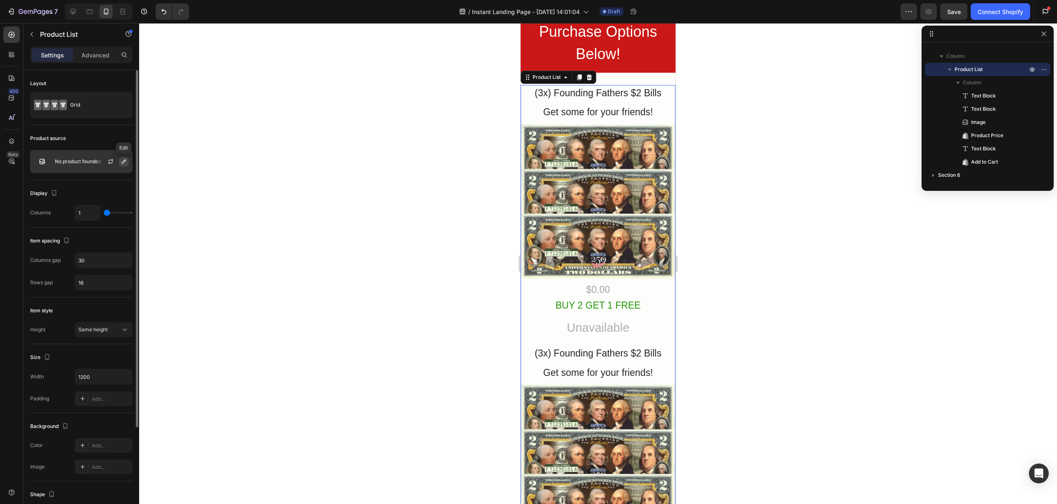
click at [125, 159] on icon "button" at bounding box center [124, 161] width 4 height 4
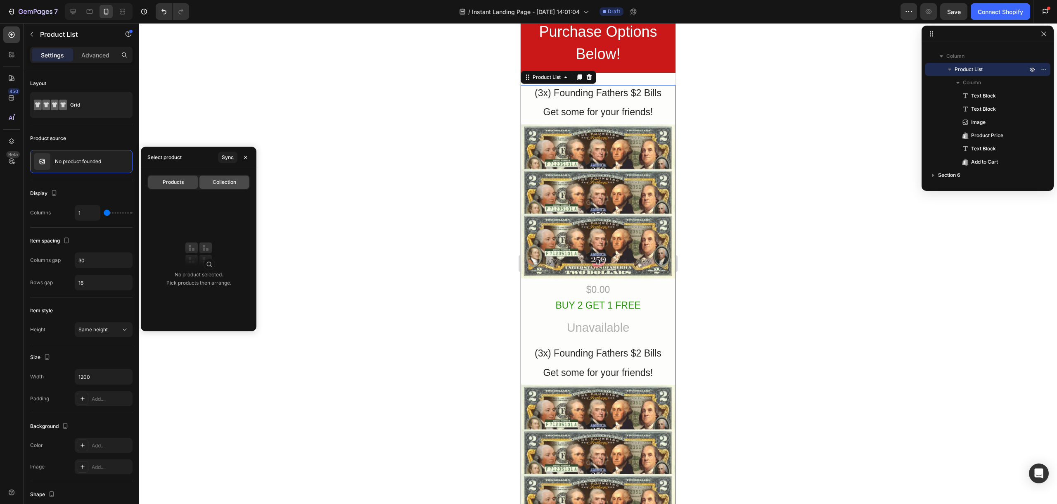
click at [232, 183] on span "Collection" at bounding box center [225, 181] width 24 height 7
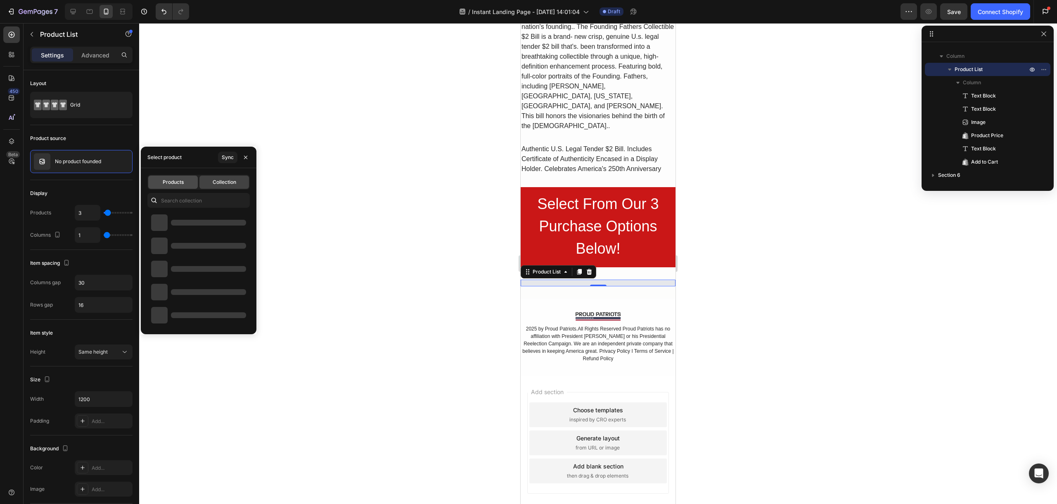
scroll to position [613, 0]
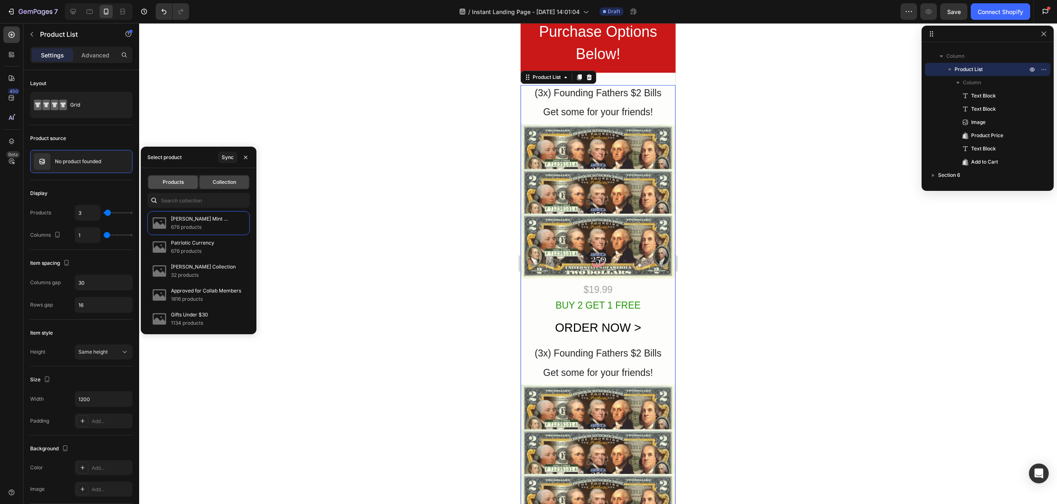
click at [162, 181] on div "Products" at bounding box center [173, 182] width 50 height 13
type input "1"
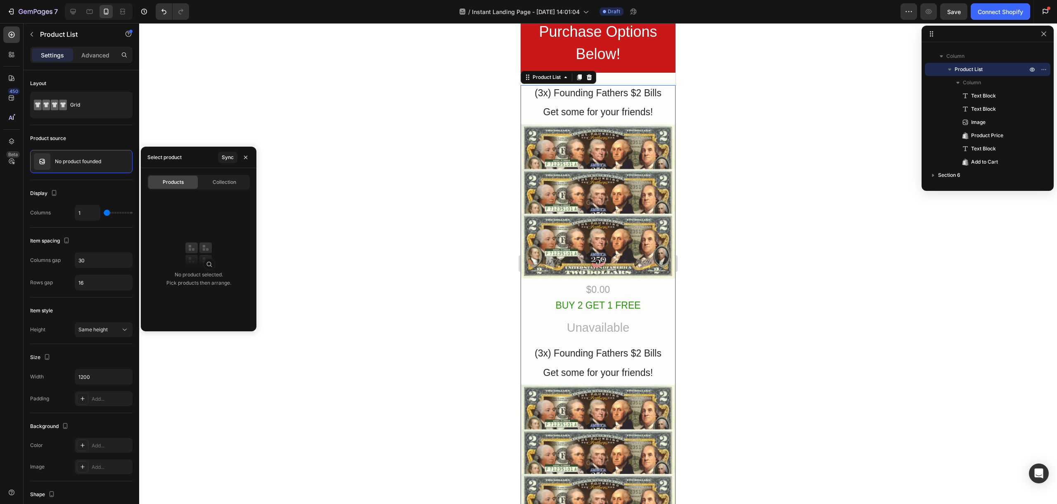
click at [184, 201] on div "No product selected. Pick products then arrange." at bounding box center [199, 262] width 116 height 139
click at [219, 254] on div "No product selected. Pick products then arrange." at bounding box center [199, 262] width 116 height 139
click at [72, 163] on p "No product founded" at bounding box center [78, 162] width 46 height 6
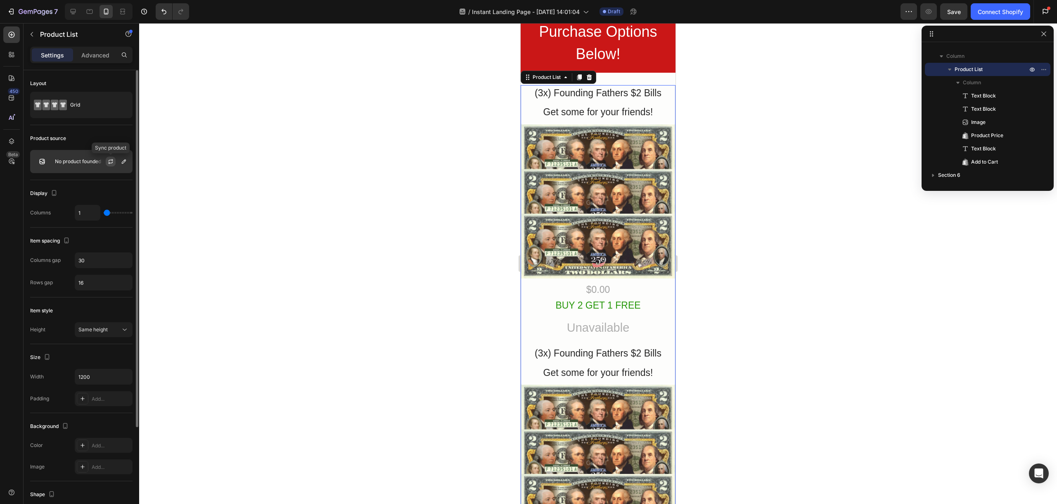
click at [110, 158] on icon "button" at bounding box center [110, 161] width 7 height 7
click at [605, 297] on div "BUY 2 GET 1 FREE" at bounding box center [598, 305] width 155 height 16
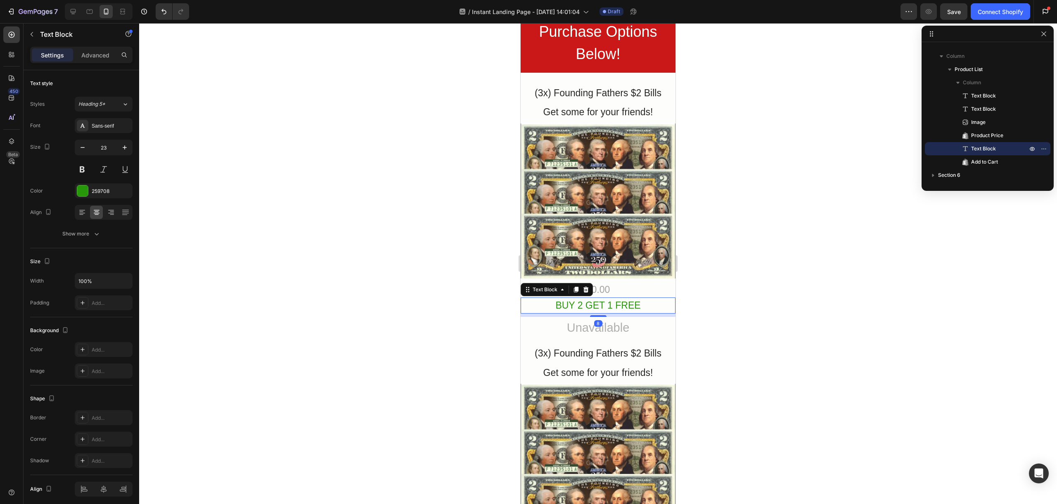
click at [605, 297] on div "BUY 2 GET 1 FREE" at bounding box center [598, 305] width 155 height 16
click at [605, 298] on p "BUY 2 GET 1 FREE" at bounding box center [598, 305] width 153 height 14
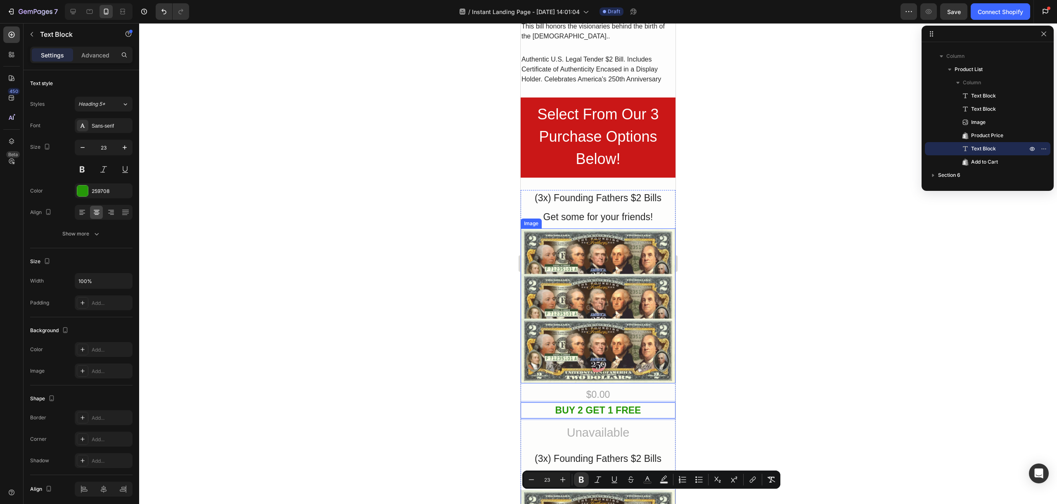
scroll to position [577, 0]
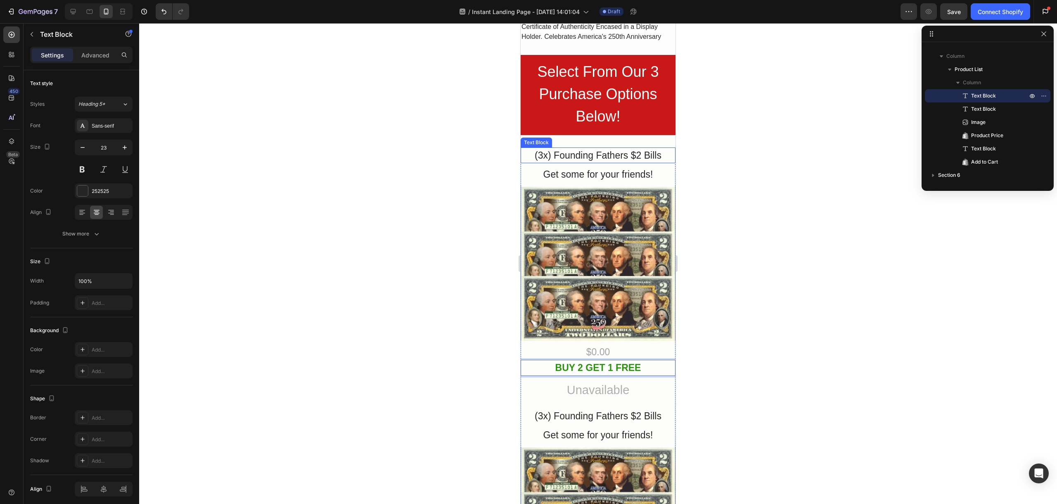
click at [540, 147] on div "(3x) Founding Fathers $2 Bills" at bounding box center [598, 155] width 155 height 16
click at [539, 147] on div "(3x) Founding Fathers $2 Bills" at bounding box center [598, 155] width 155 height 16
click at [539, 148] on p "(3x) Founding Fathers $2 Bills" at bounding box center [598, 155] width 153 height 14
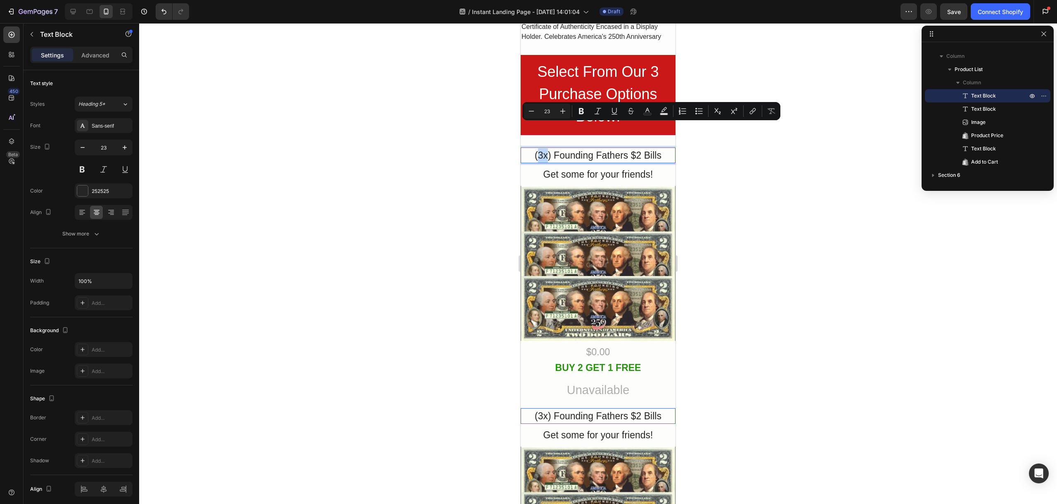
click at [536, 148] on p "(3x) Founding Fathers $2 Bills" at bounding box center [598, 155] width 153 height 14
click at [537, 148] on p "(3x) Founding Fathers $2 Bills" at bounding box center [598, 155] width 153 height 14
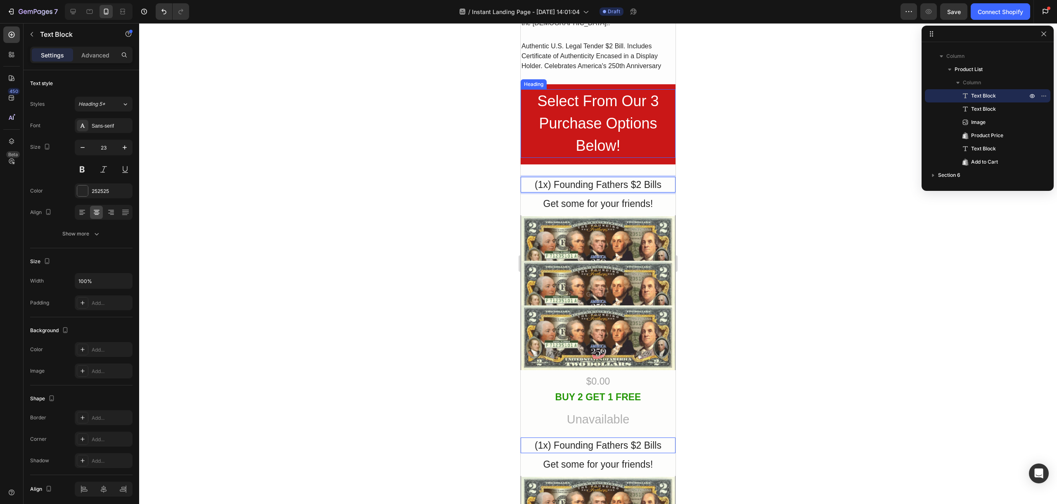
scroll to position [429, 0]
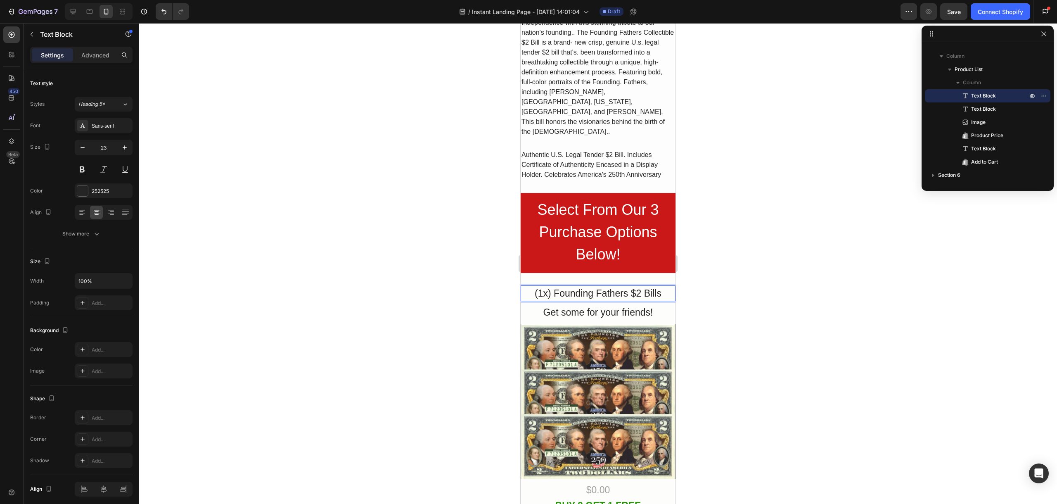
click at [440, 313] on div at bounding box center [598, 263] width 918 height 481
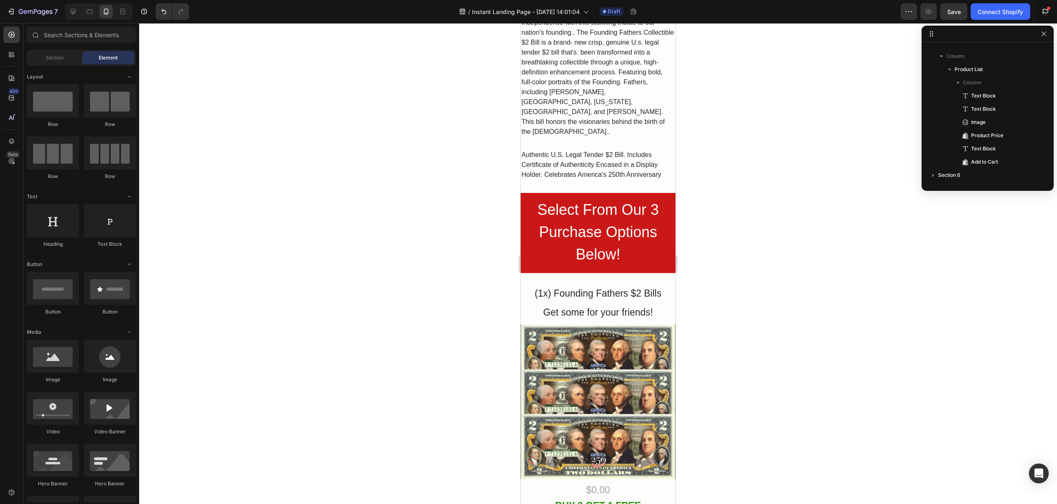
scroll to position [444, 0]
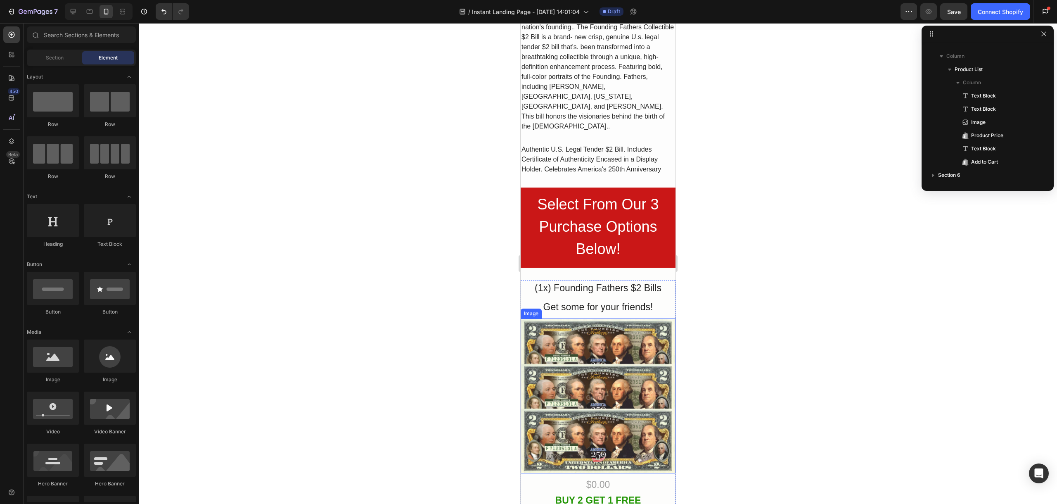
click at [546, 319] on img at bounding box center [598, 395] width 155 height 155
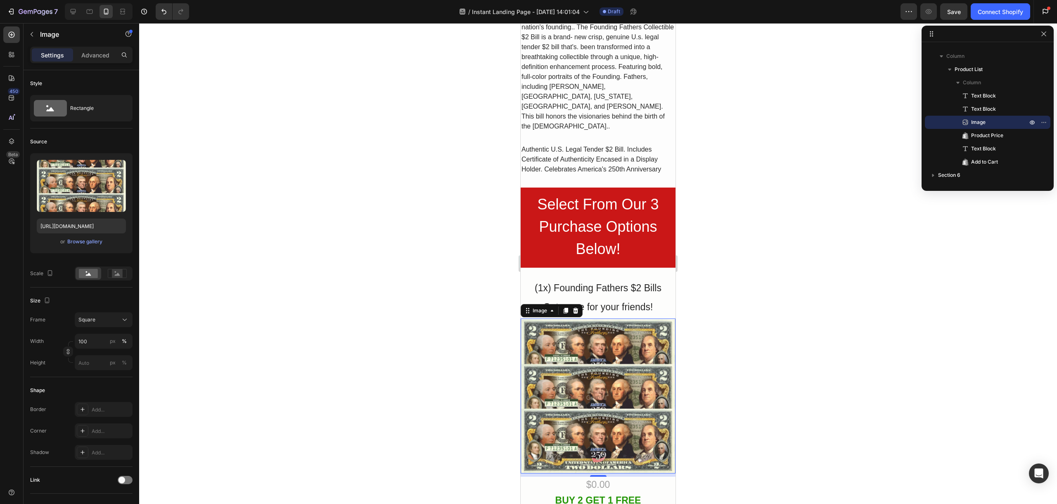
click at [613, 348] on img at bounding box center [598, 395] width 155 height 155
click at [84, 228] on input "[URL][DOMAIN_NAME]" at bounding box center [81, 226] width 89 height 15
paste input "[DOMAIN_NAME][URL]"
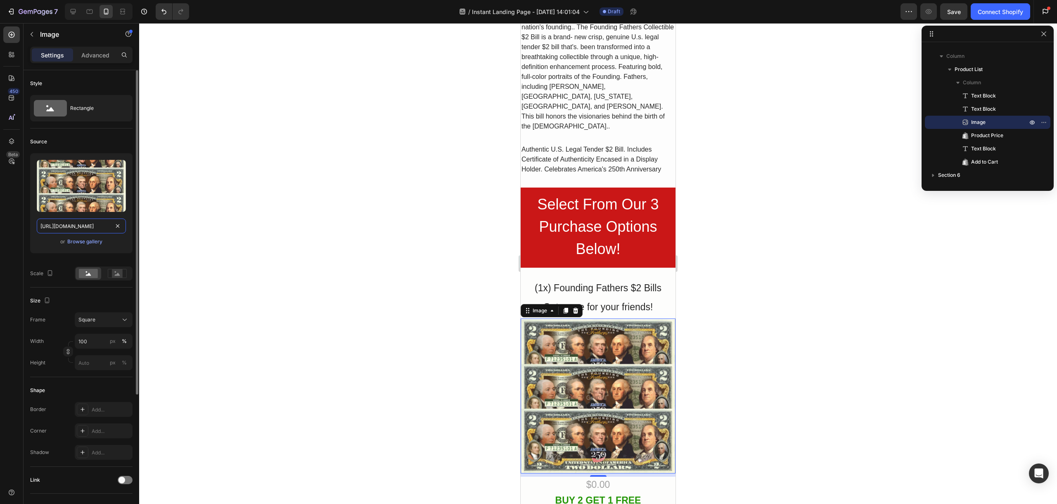
scroll to position [0, 307]
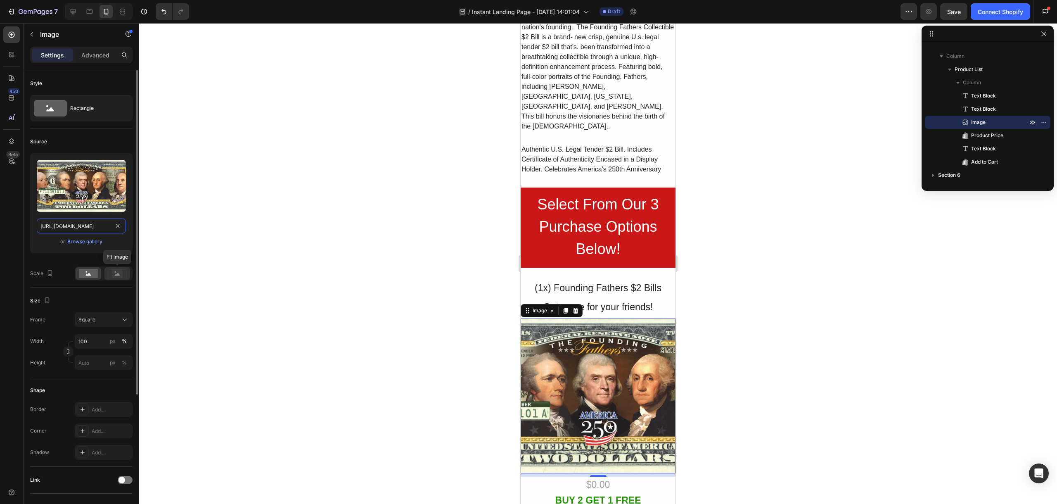
type input "[URL][DOMAIN_NAME]"
click at [114, 276] on rect at bounding box center [117, 273] width 11 height 8
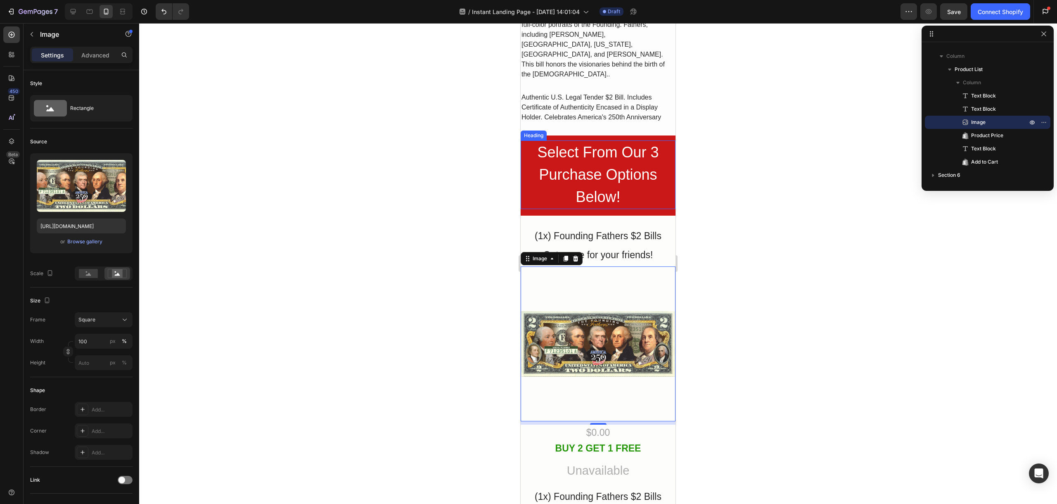
scroll to position [449, 0]
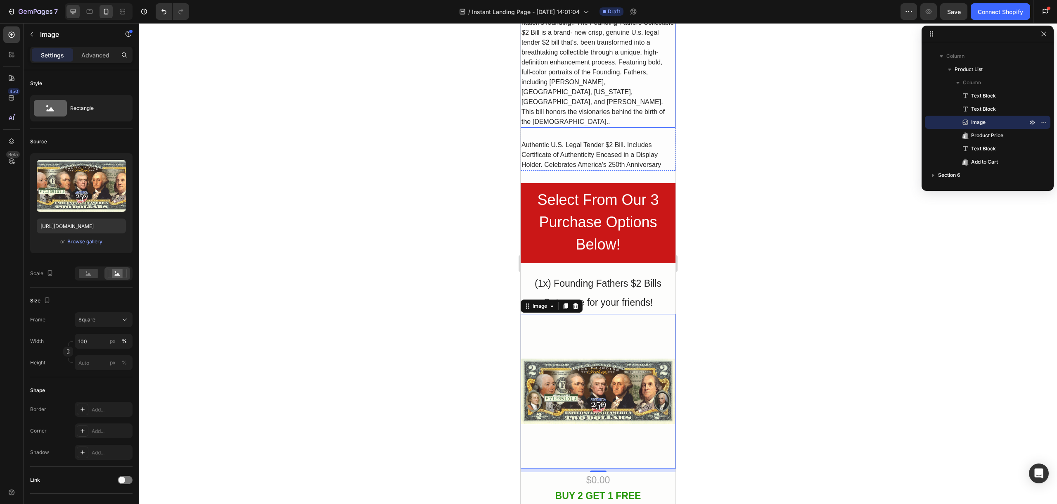
click at [76, 9] on icon at bounding box center [73, 11] width 8 height 8
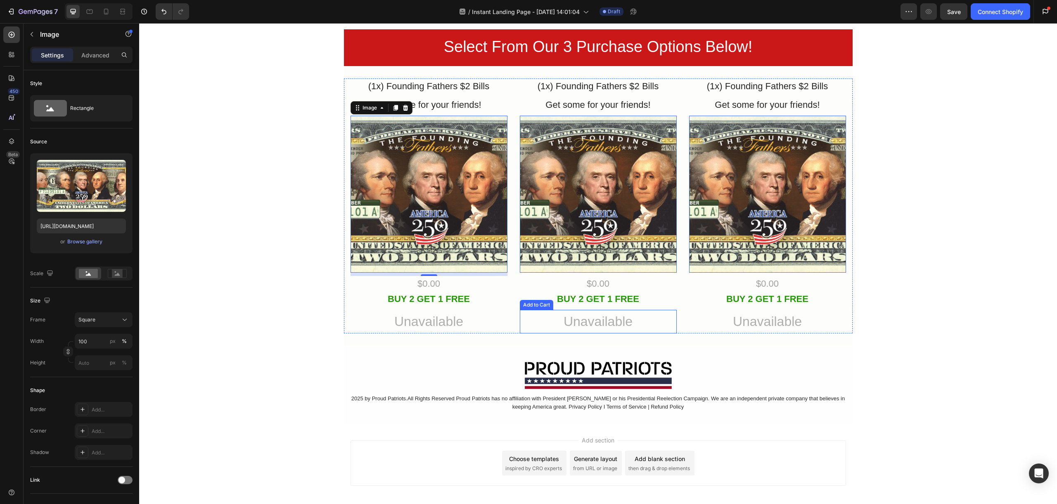
scroll to position [525, 0]
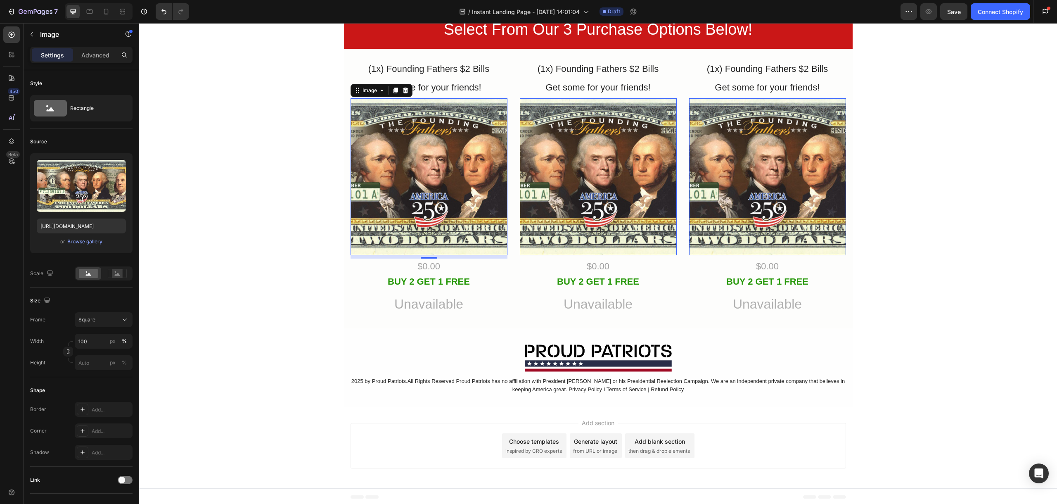
click at [419, 200] on img at bounding box center [429, 176] width 157 height 157
click at [121, 320] on icon at bounding box center [125, 320] width 8 height 8
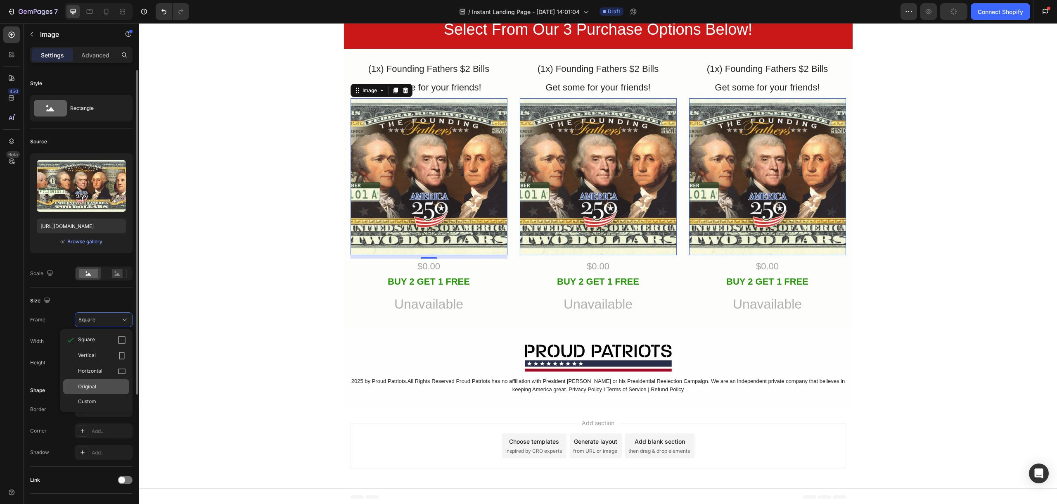
click at [116, 383] on div "Original" at bounding box center [102, 386] width 48 height 7
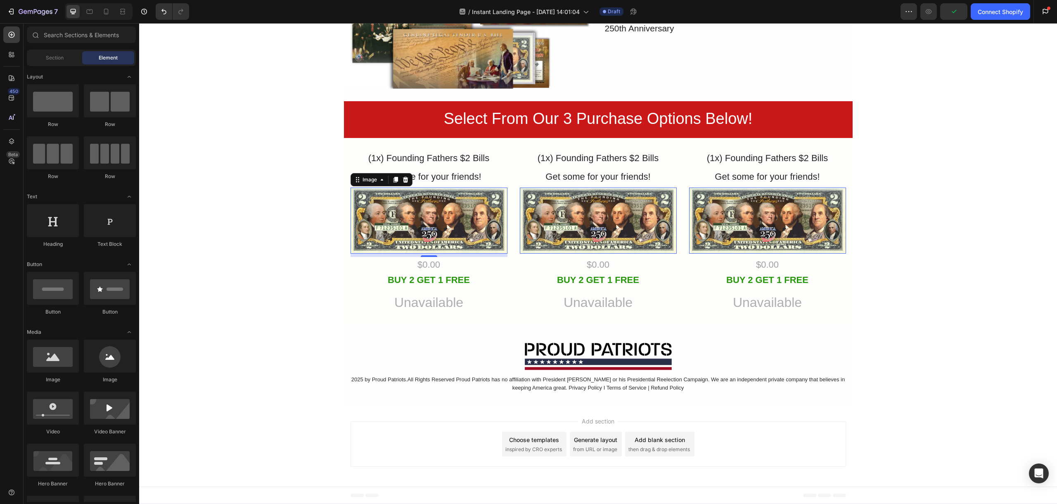
click at [323, 320] on div "Display Holder Front & Back Text Block Row Hero Banner Celebrate the 25oth Anni…" at bounding box center [598, 4] width 918 height 800
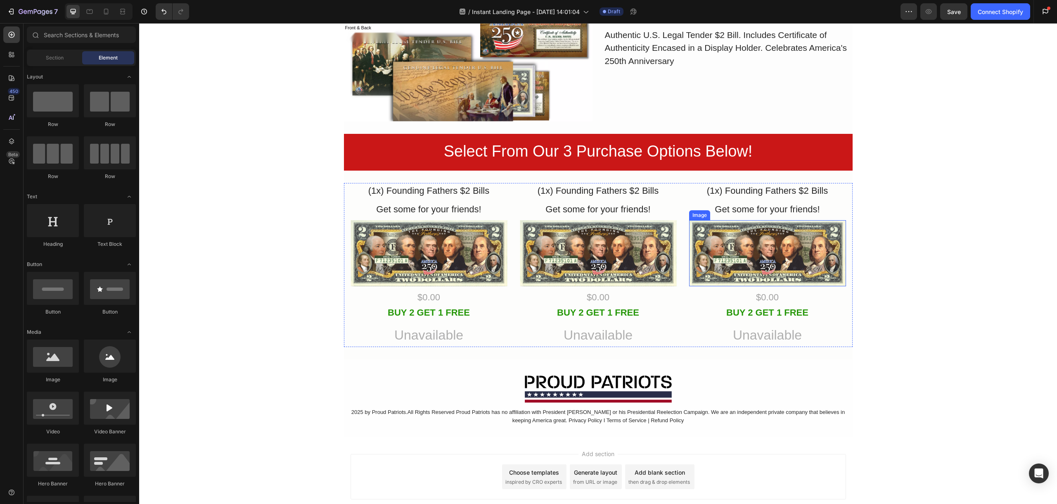
scroll to position [363, 0]
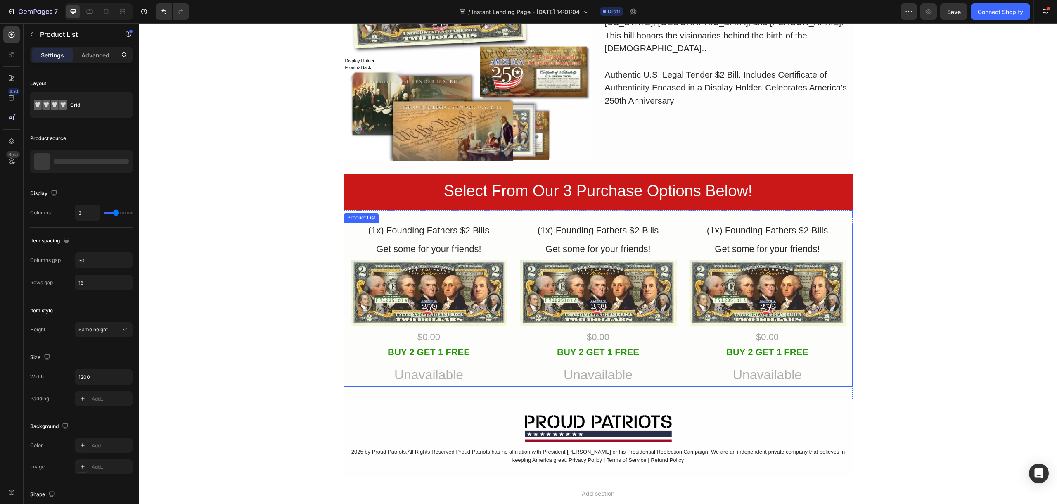
click at [513, 232] on div "(1x) Founding Fathers $2 Bills Text Block Get some for your friends! Text Block…" at bounding box center [599, 305] width 496 height 164
type input "2"
type input "1"
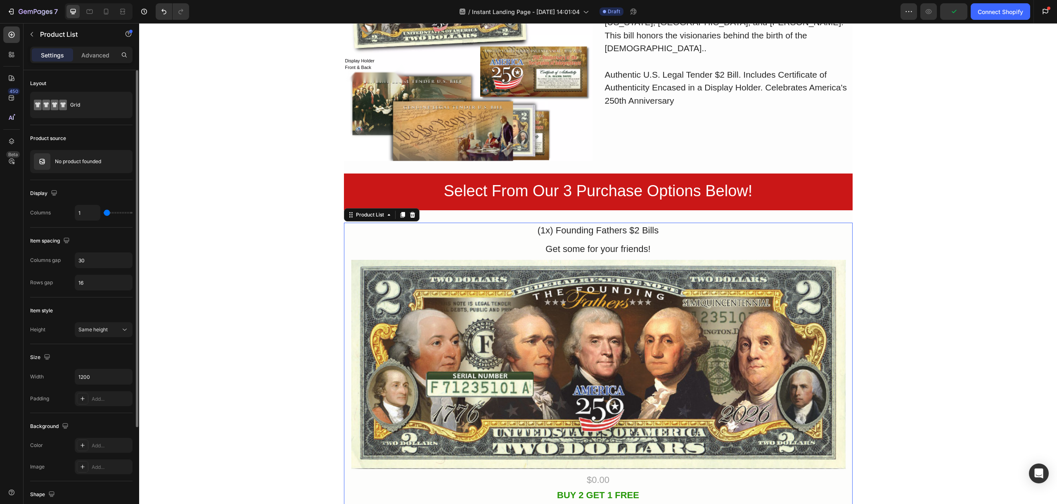
type input "2"
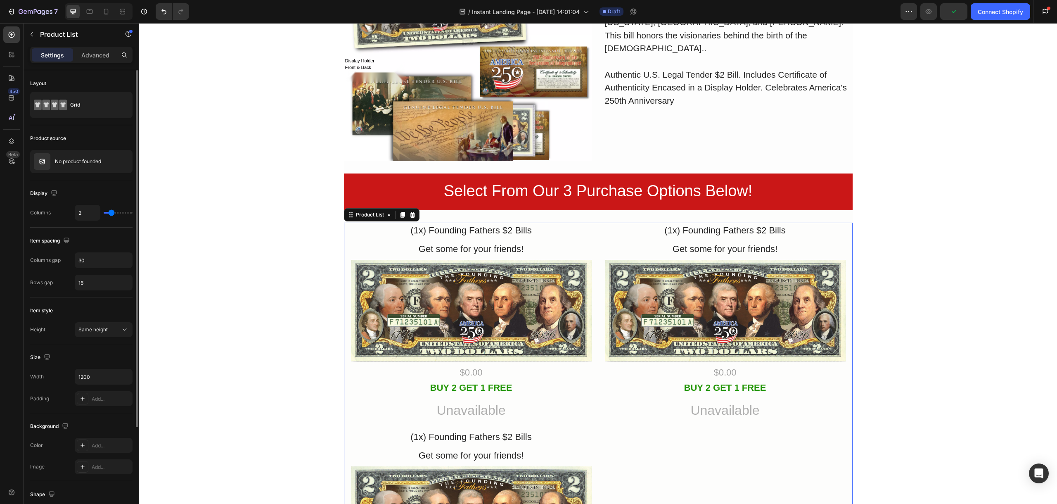
type input "3"
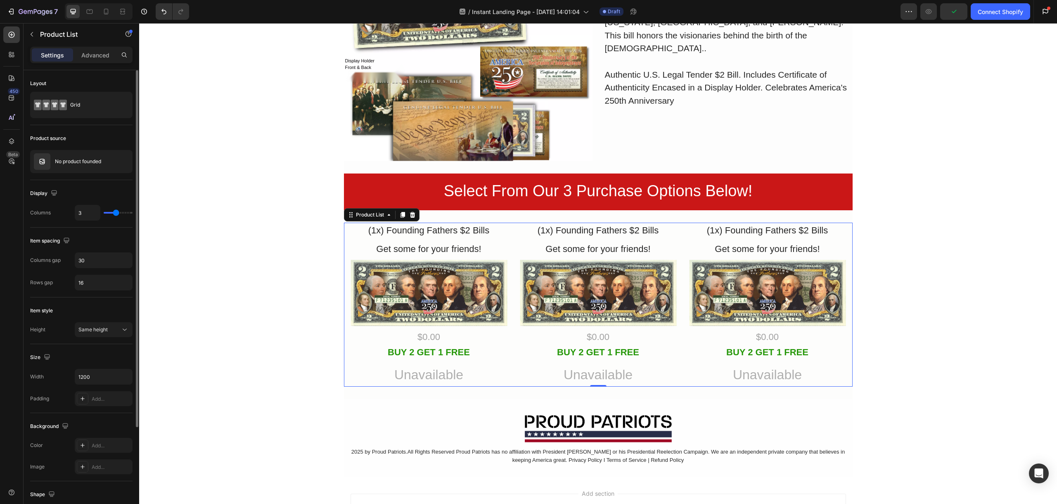
click at [115, 214] on input "range" at bounding box center [118, 213] width 29 height 2
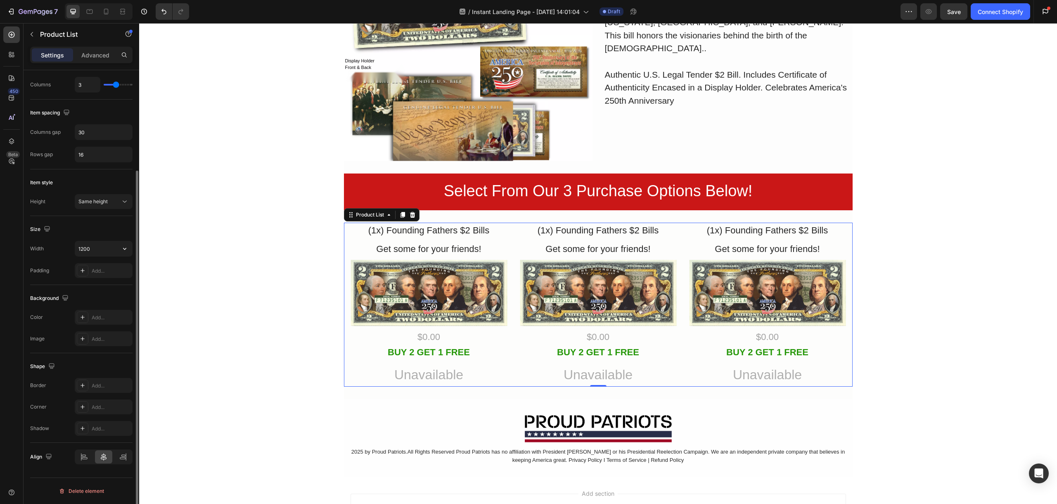
scroll to position [0, 0]
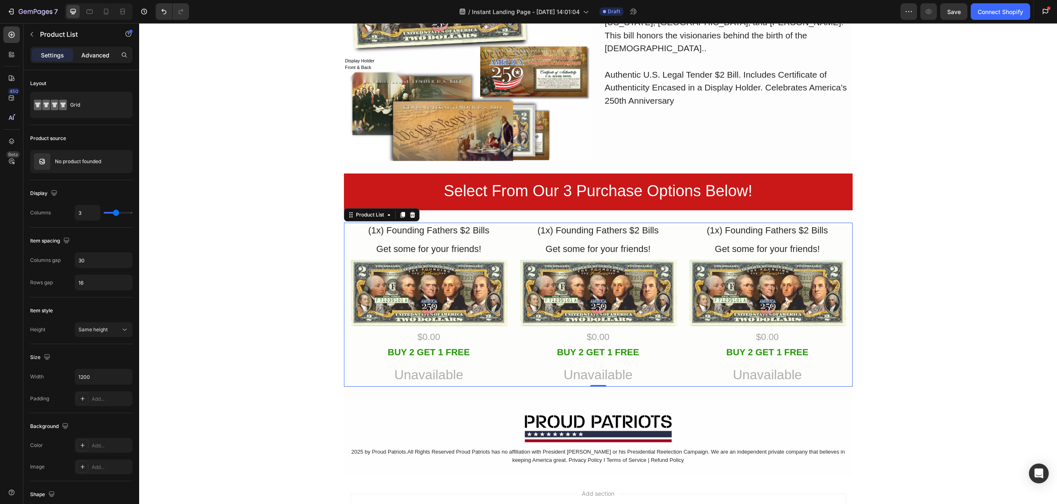
click at [110, 57] on div "Advanced" at bounding box center [95, 54] width 41 height 13
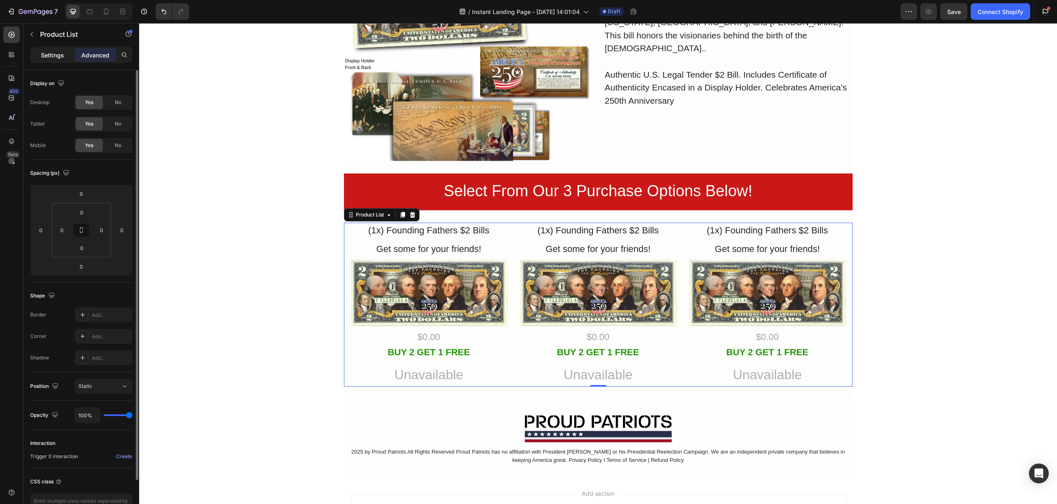
click at [60, 60] on div "Settings" at bounding box center [52, 54] width 41 height 13
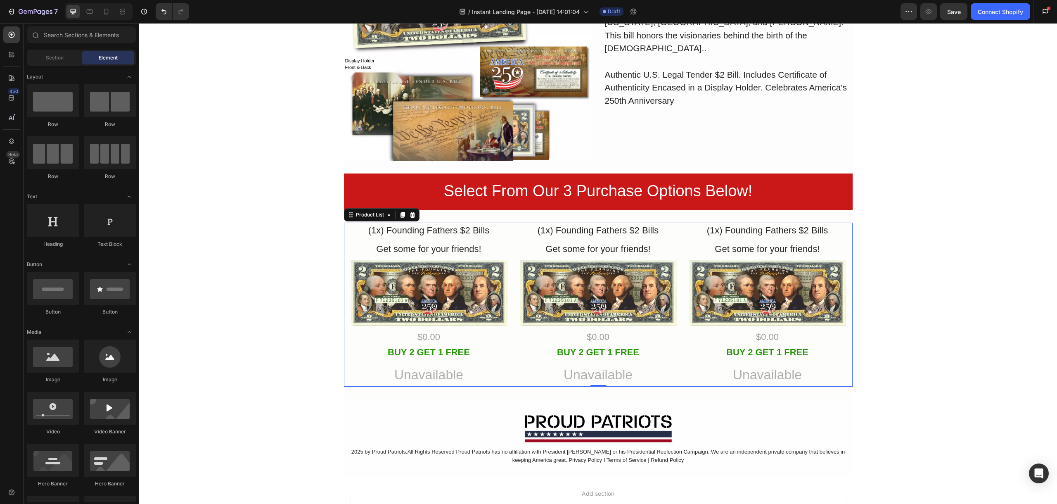
click at [967, 353] on div "Display Holder Front & Back Text Block Row Hero Banner Celebrate the 25oth Anni…" at bounding box center [598, 77] width 918 height 800
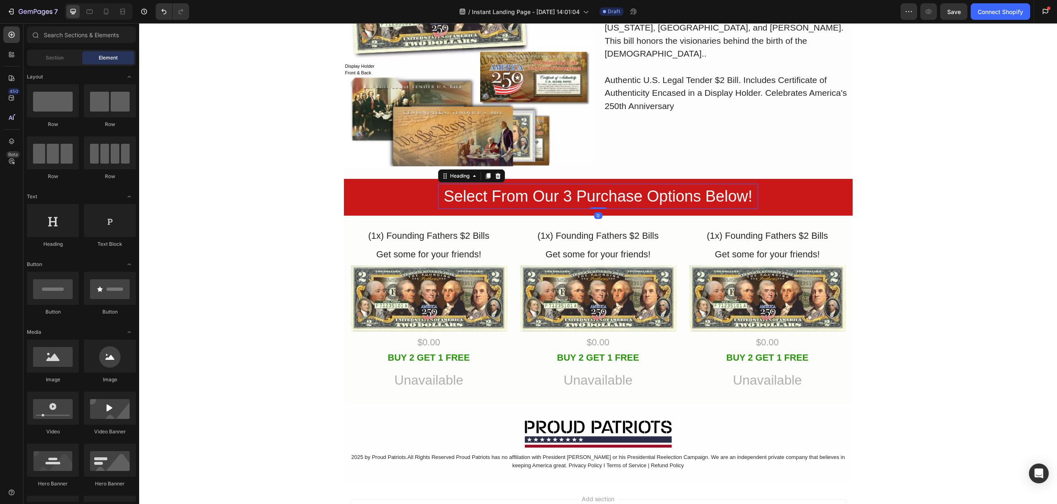
click at [501, 202] on h2 "Select From Our 3 Purchase Options Below!" at bounding box center [598, 196] width 320 height 25
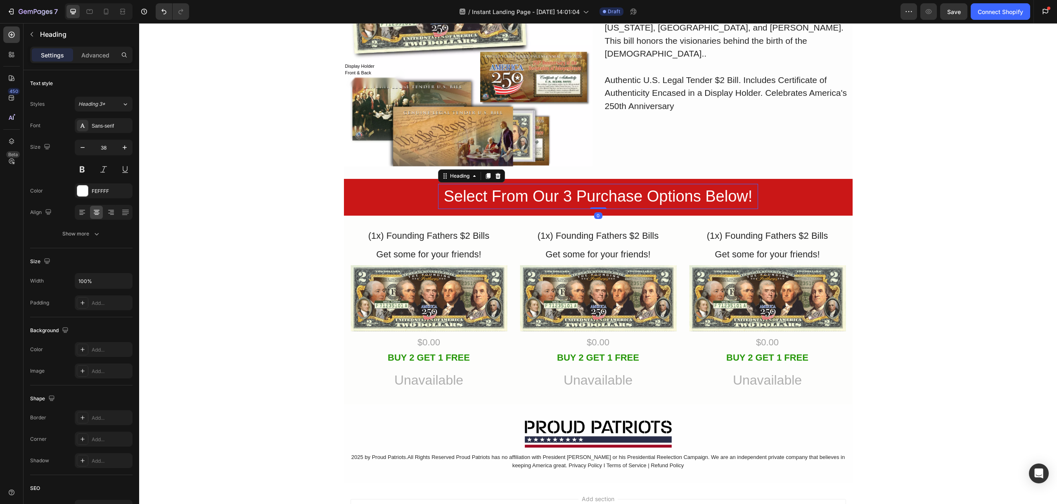
click at [502, 202] on h2 "Select From Our 3 Purchase Options Below!" at bounding box center [598, 196] width 320 height 25
click at [502, 202] on p "Select From Our 3 Purchase Options Below!" at bounding box center [598, 197] width 318 height 24
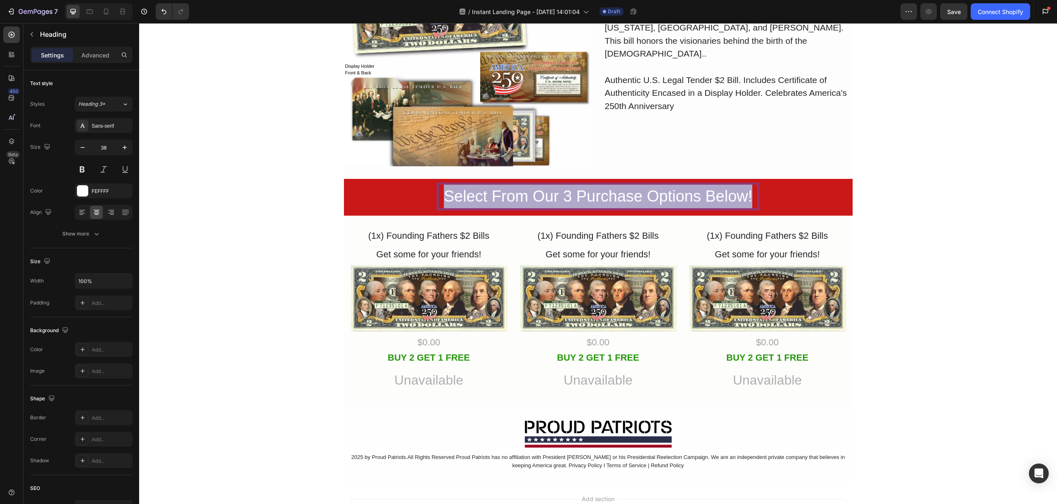
click at [502, 202] on p "Select From Our 3 Purchase Options Below!" at bounding box center [598, 197] width 318 height 24
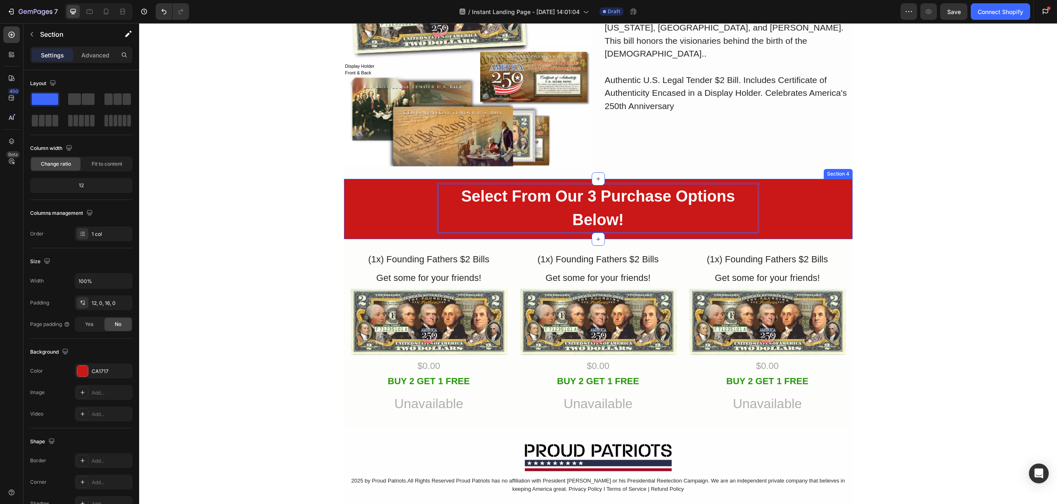
click at [381, 209] on div "Select From Our 3 Purchase Options Below! Heading 0 Row" at bounding box center [598, 208] width 509 height 49
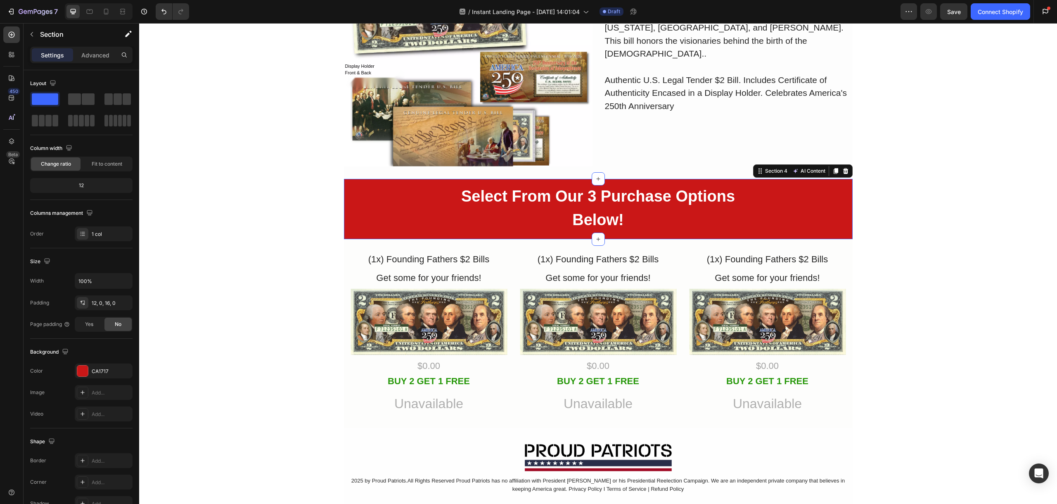
click at [357, 209] on div "⁠⁠⁠⁠⁠⁠⁠ Select From Our 3 Purchase Options Below! Heading Row" at bounding box center [598, 208] width 509 height 49
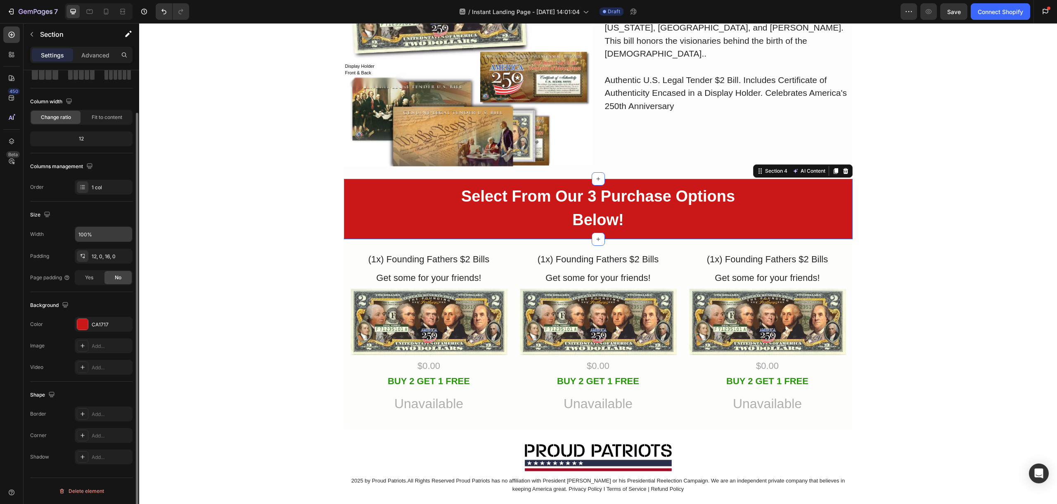
scroll to position [0, 0]
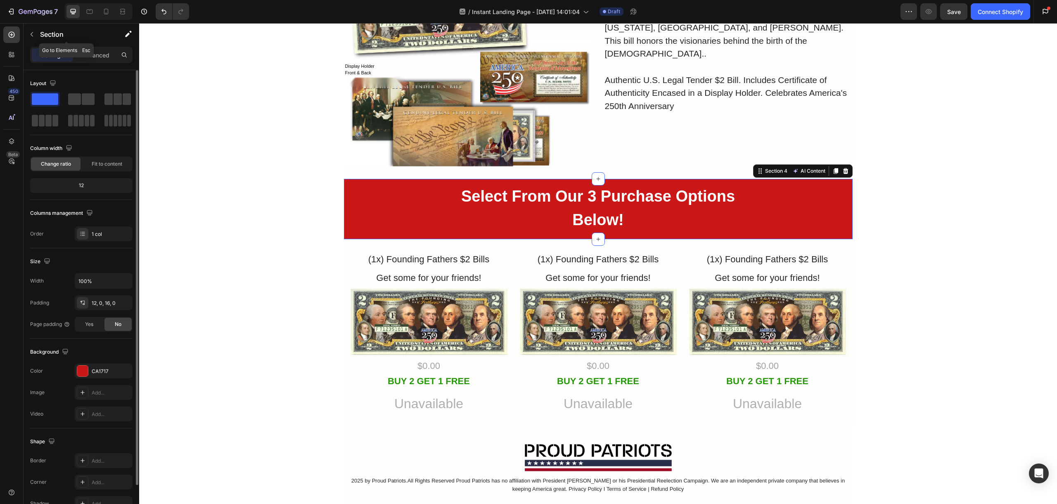
click at [91, 45] on div "Section" at bounding box center [67, 35] width 86 height 24
click at [93, 52] on p "Advanced" at bounding box center [95, 55] width 28 height 9
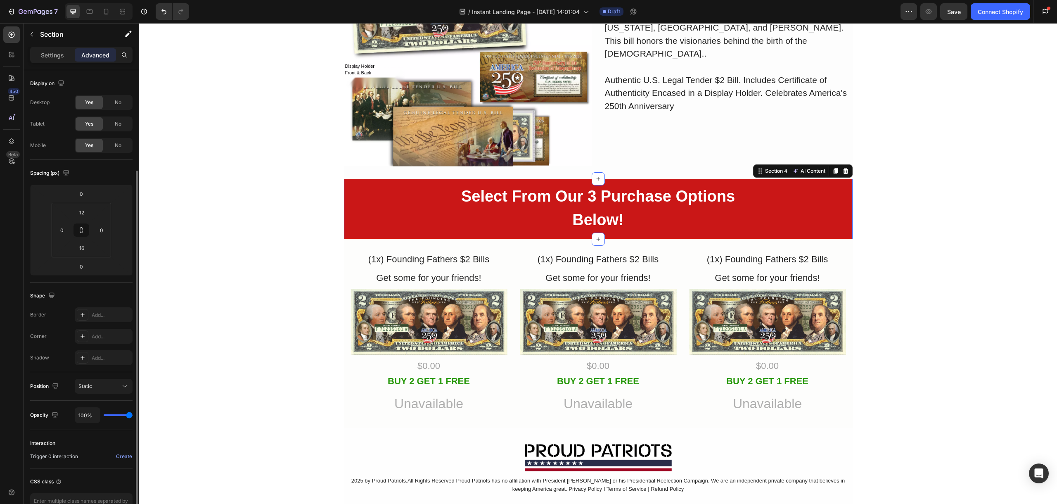
scroll to position [53, 0]
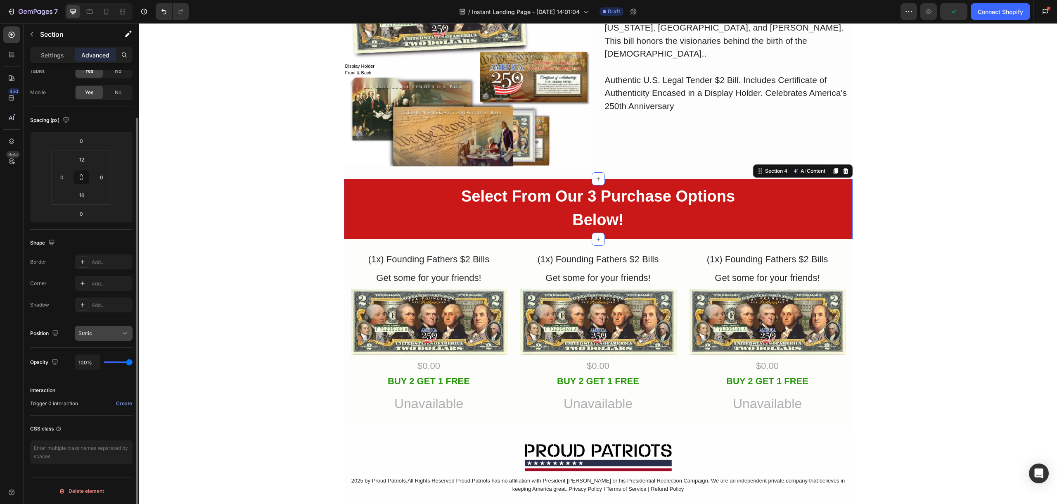
click at [103, 338] on button "Static" at bounding box center [104, 333] width 58 height 15
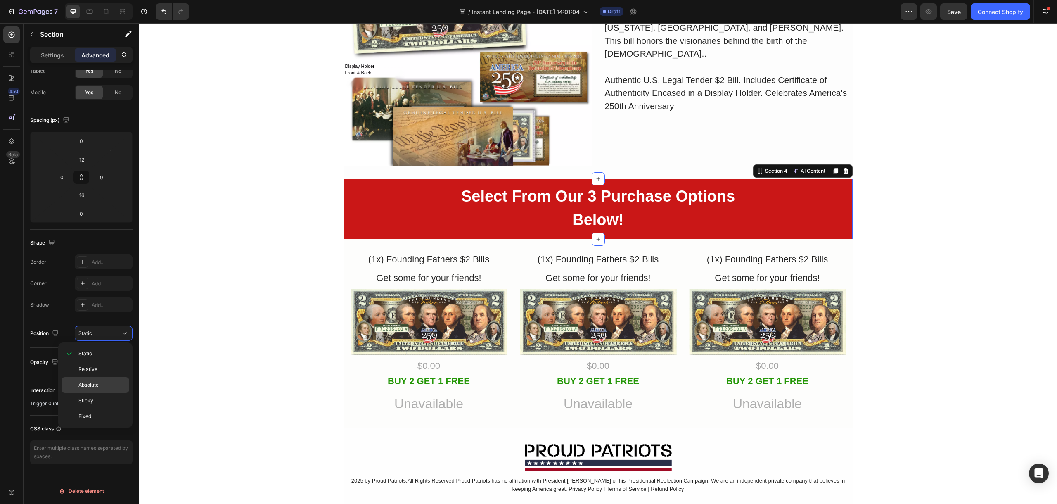
click at [99, 382] on p "Absolute" at bounding box center [101, 384] width 47 height 7
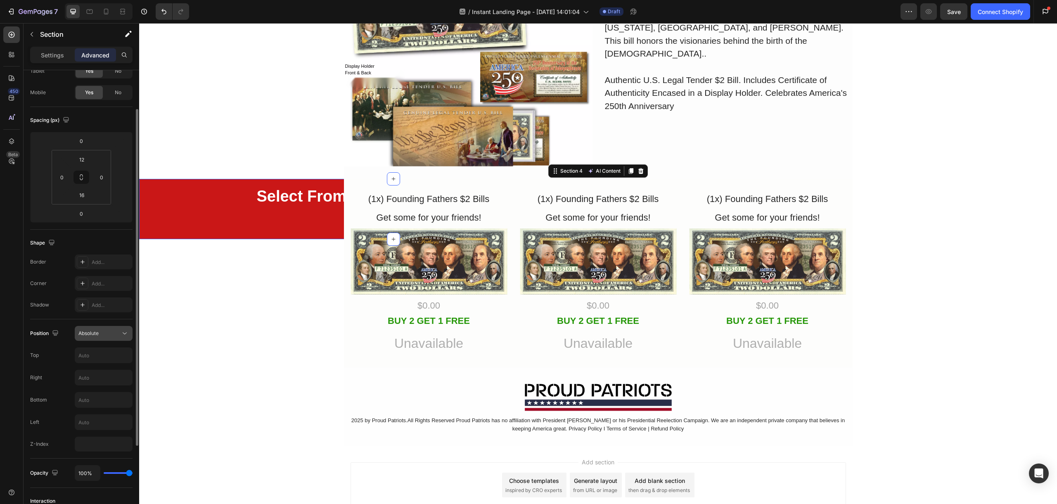
click at [100, 335] on div "Absolute" at bounding box center [99, 333] width 42 height 7
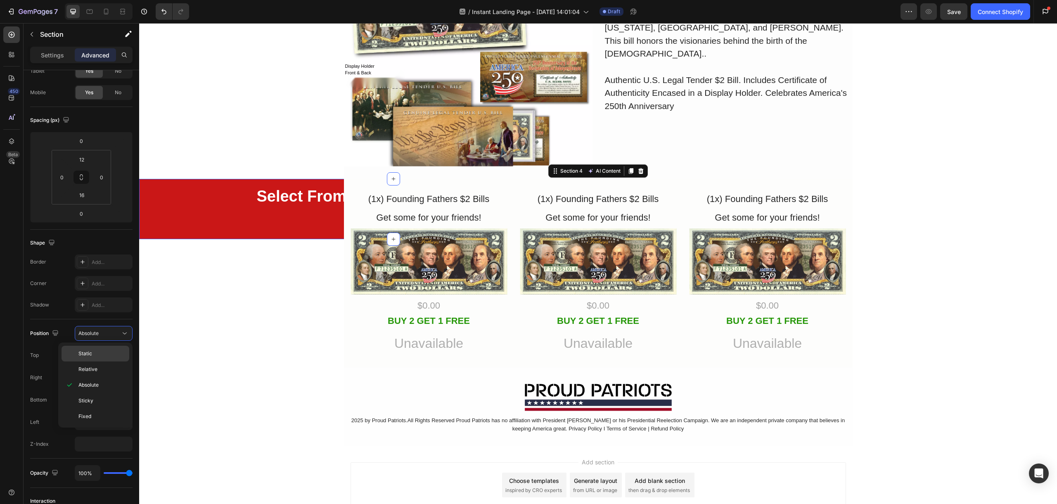
click at [102, 355] on p "Static" at bounding box center [101, 353] width 47 height 7
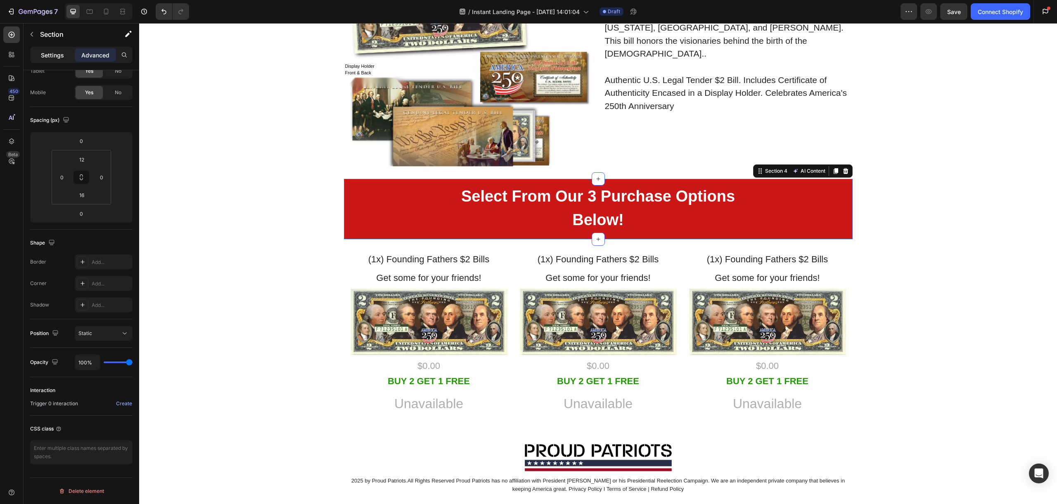
click at [49, 56] on p "Settings" at bounding box center [52, 55] width 23 height 9
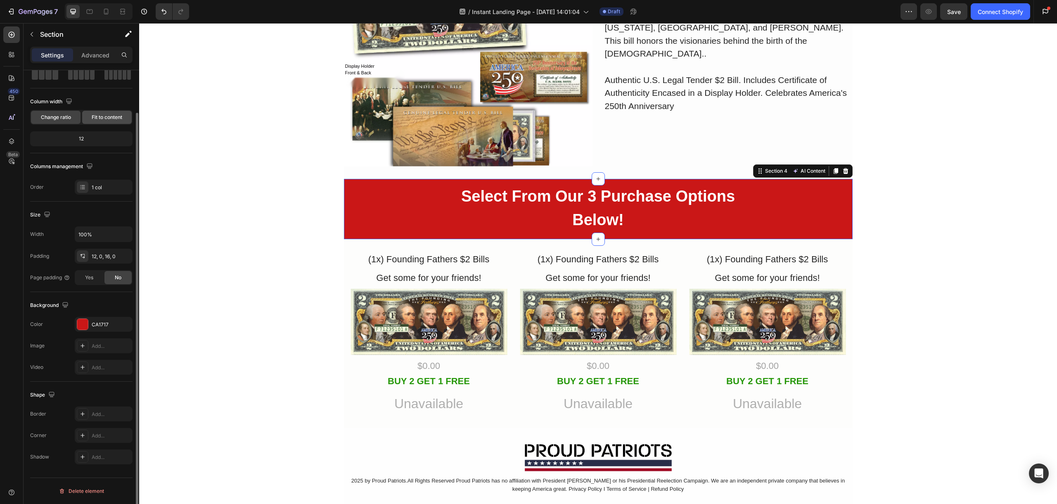
click at [107, 118] on span "Fit to content" at bounding box center [107, 117] width 31 height 7
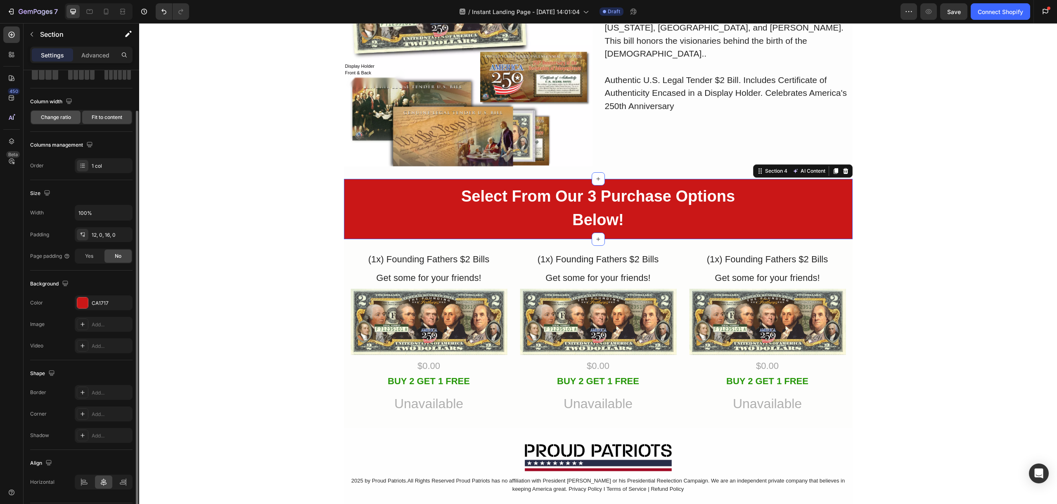
click at [69, 122] on div "Change ratio" at bounding box center [56, 117] width 50 height 13
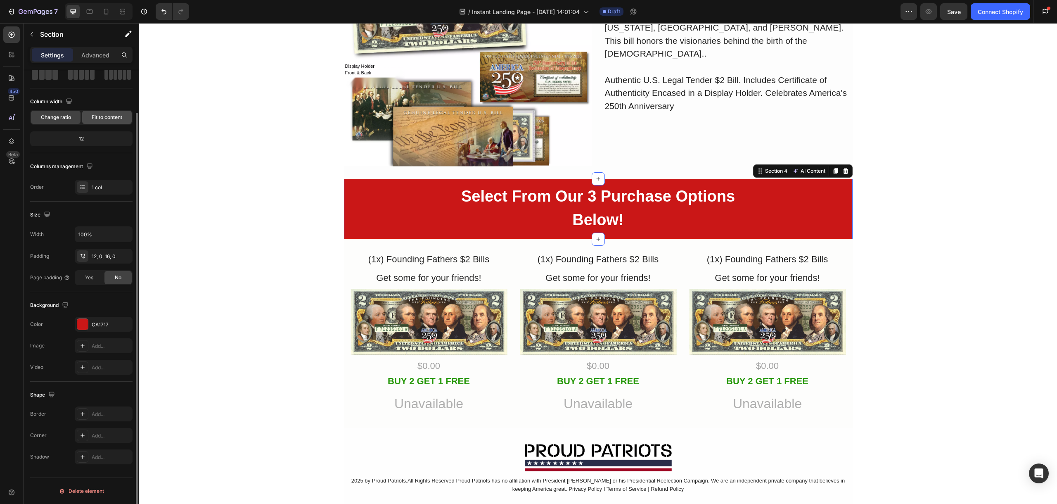
click at [102, 119] on span "Fit to content" at bounding box center [107, 117] width 31 height 7
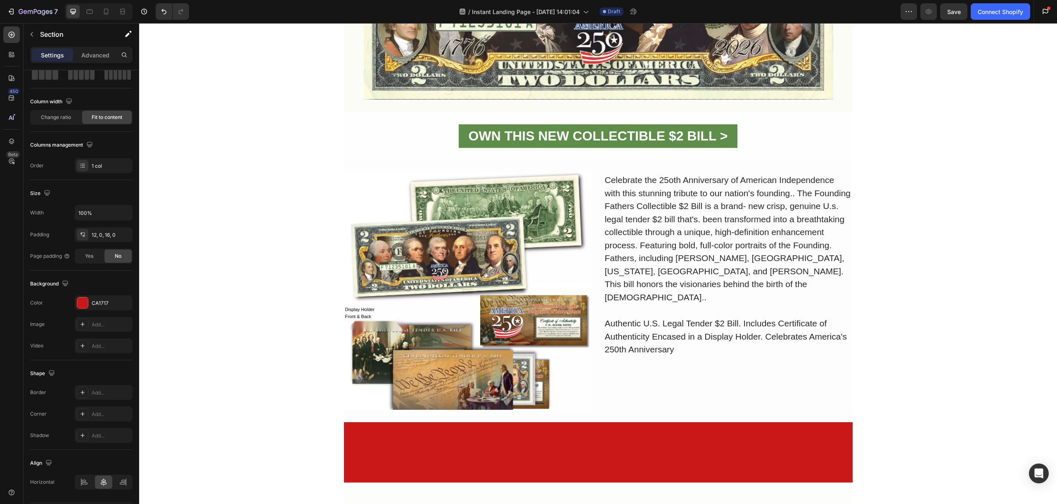
scroll to position [0, 0]
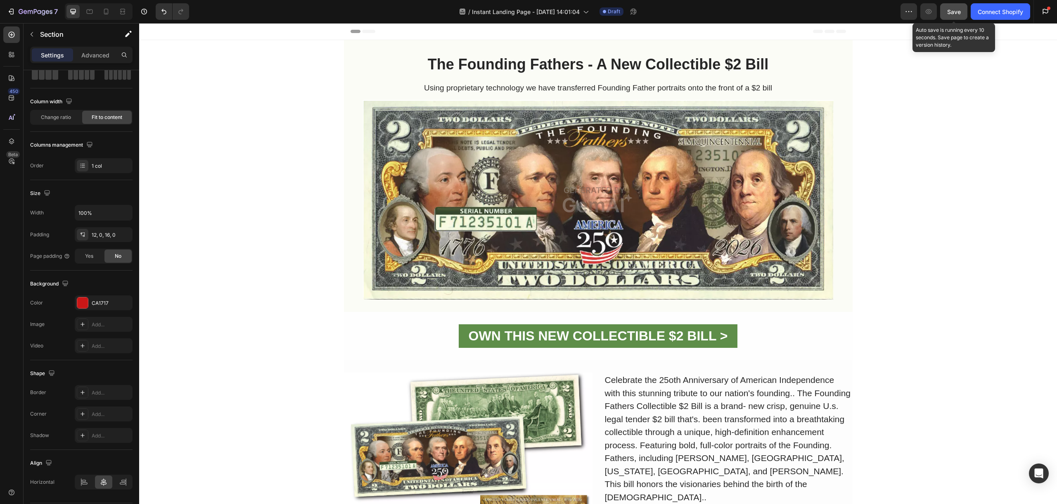
click at [953, 16] on button "Save" at bounding box center [954, 11] width 27 height 17
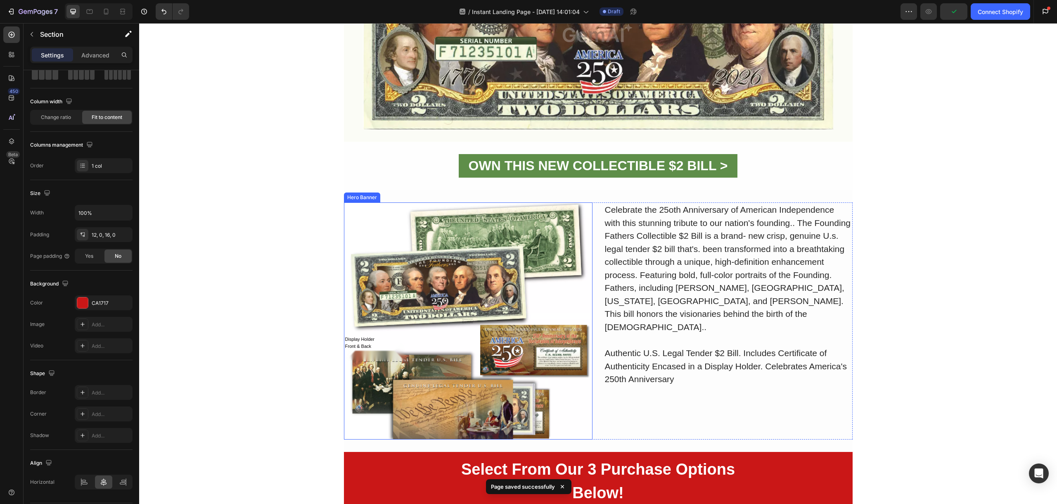
scroll to position [213, 0]
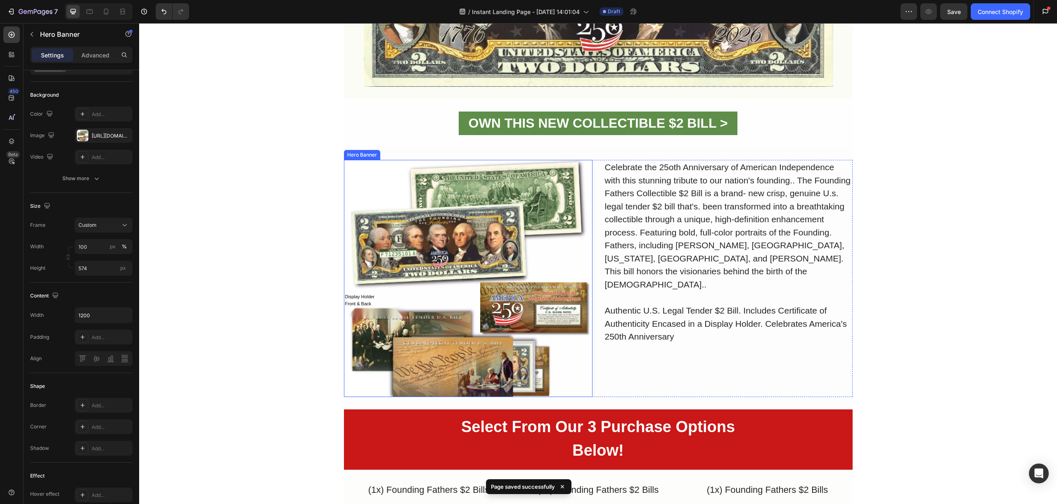
click at [484, 300] on div "Display Holder Front & Back Text Block Row" at bounding box center [468, 344] width 249 height 105
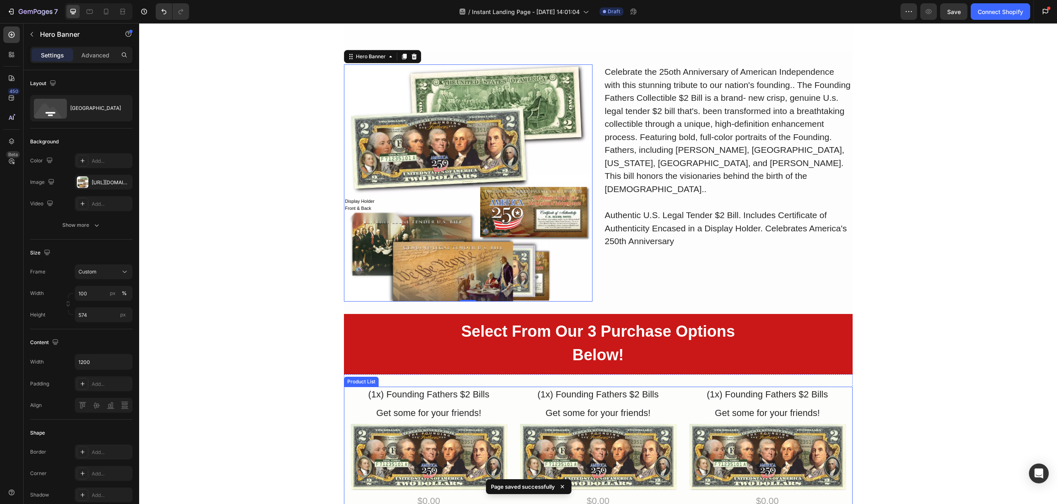
scroll to position [436, 0]
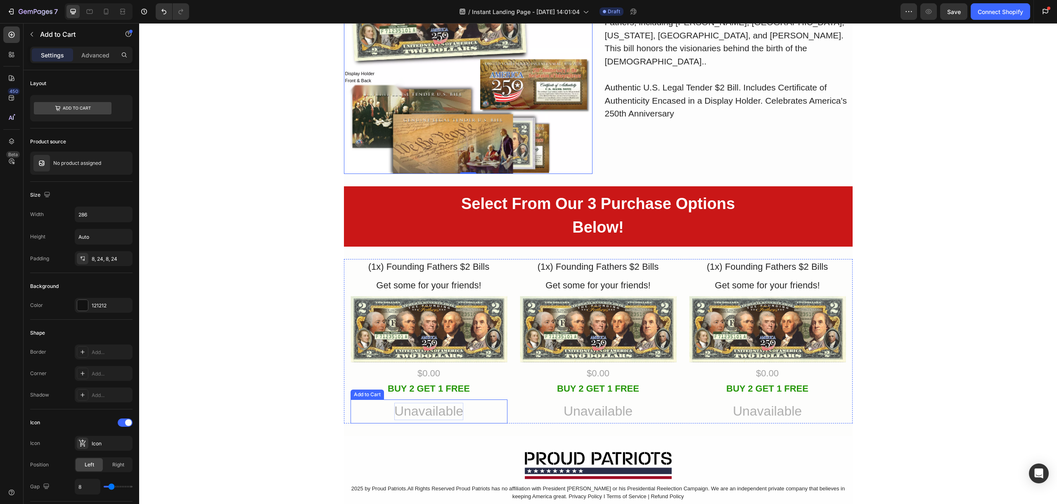
click at [437, 415] on div "Unavailable" at bounding box center [428, 411] width 69 height 17
click at [472, 413] on button "Unavailable" at bounding box center [429, 411] width 118 height 24
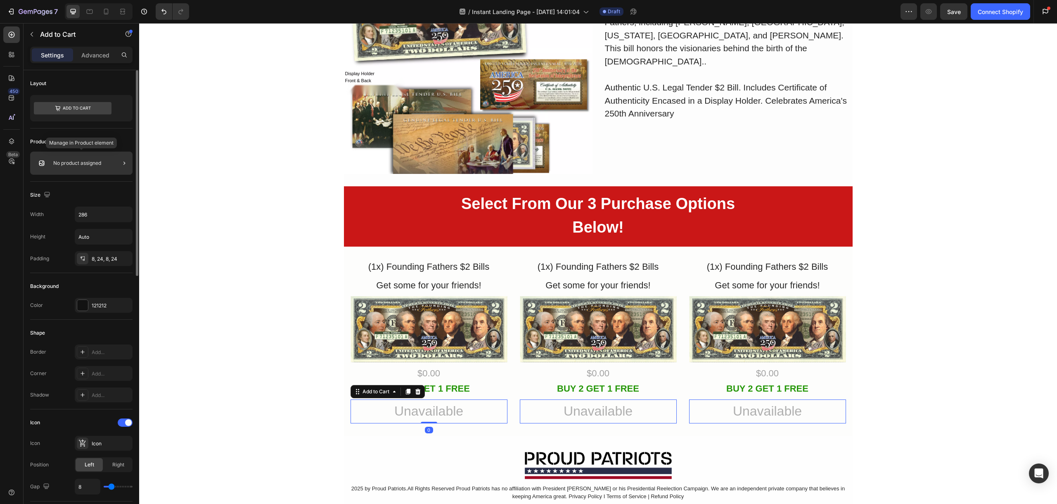
click at [100, 163] on p "No product assigned" at bounding box center [77, 163] width 48 height 6
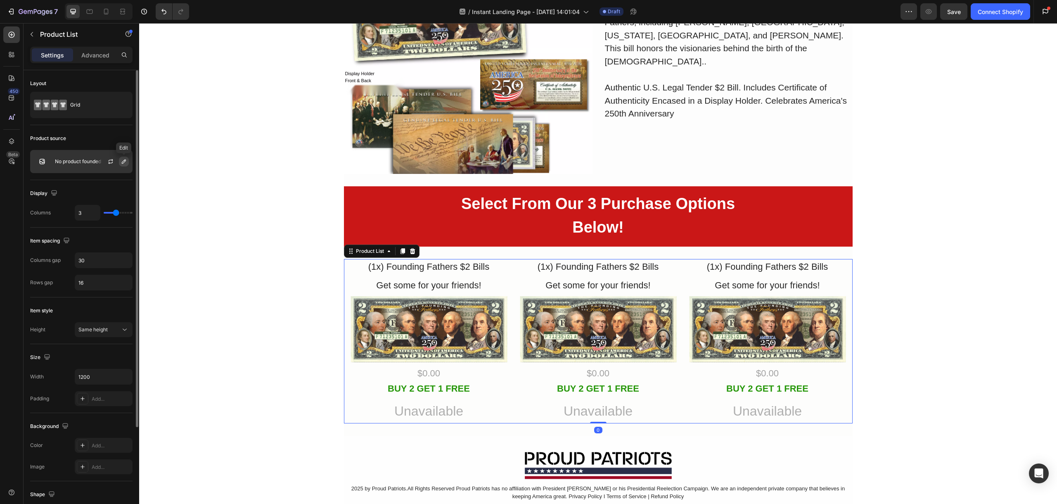
click at [121, 162] on icon "button" at bounding box center [124, 161] width 7 height 7
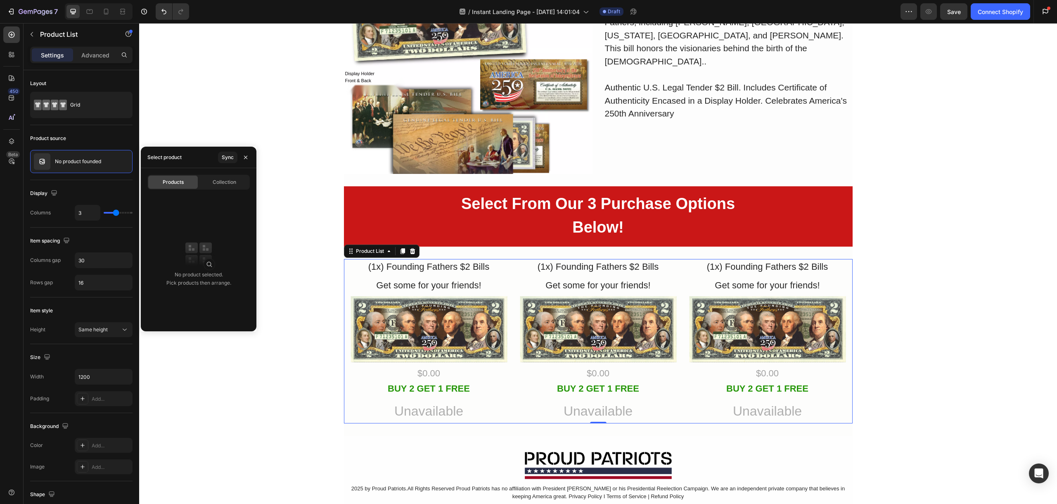
click at [192, 262] on img at bounding box center [198, 254] width 33 height 33
click at [201, 157] on div "Select product Sync" at bounding box center [199, 157] width 116 height 21
click at [191, 159] on div "Select product Sync" at bounding box center [199, 157] width 116 height 21
click at [213, 180] on span "Collection" at bounding box center [225, 181] width 24 height 7
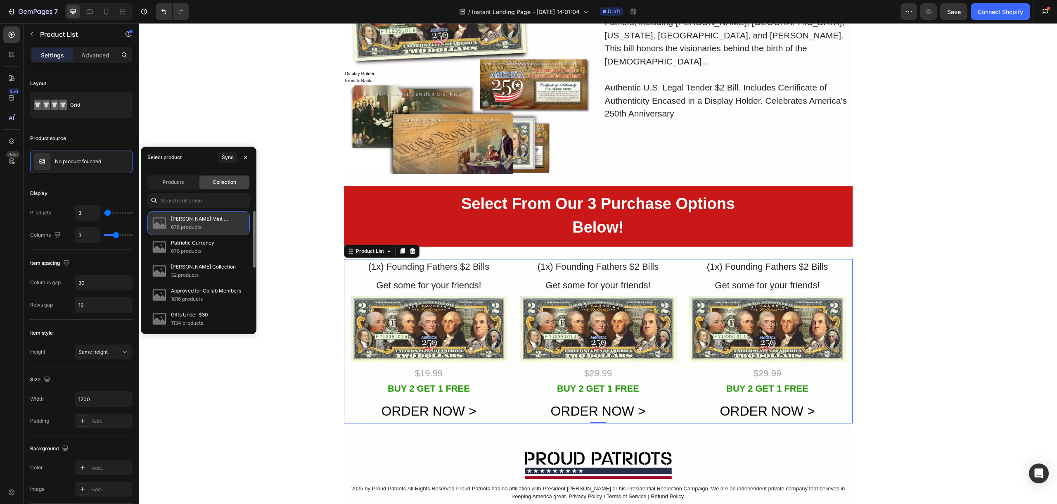
click at [216, 226] on p "676 products" at bounding box center [207, 227] width 72 height 8
click at [215, 220] on p "[PERSON_NAME] Mint Products" at bounding box center [207, 219] width 72 height 8
click at [229, 157] on div "Sync" at bounding box center [228, 157] width 12 height 7
click at [180, 182] on span "Products" at bounding box center [173, 181] width 21 height 7
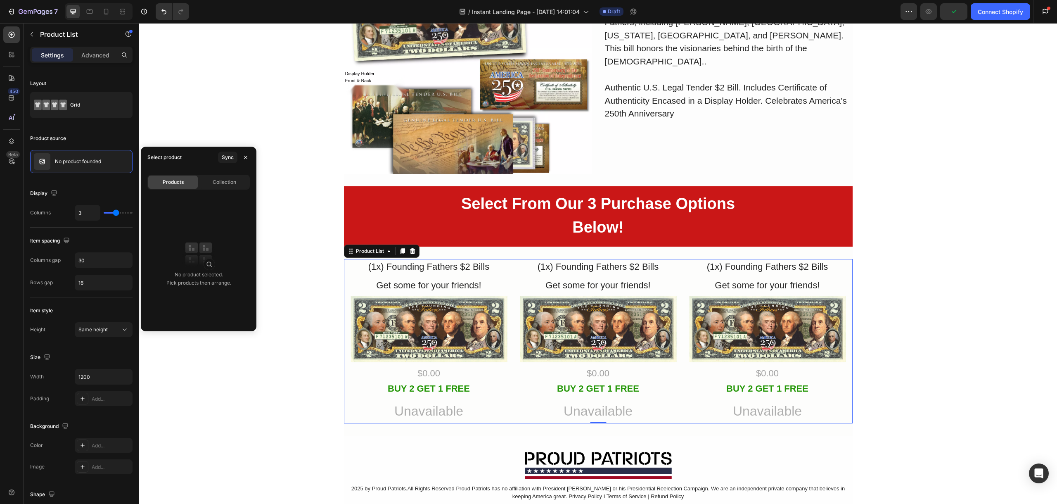
click at [203, 263] on img at bounding box center [198, 254] width 33 height 33
click at [283, 271] on div "Display Holder Front & Back Text Block Row Hero Banner Celebrate the 25oth Anni…" at bounding box center [598, 59] width 918 height 910
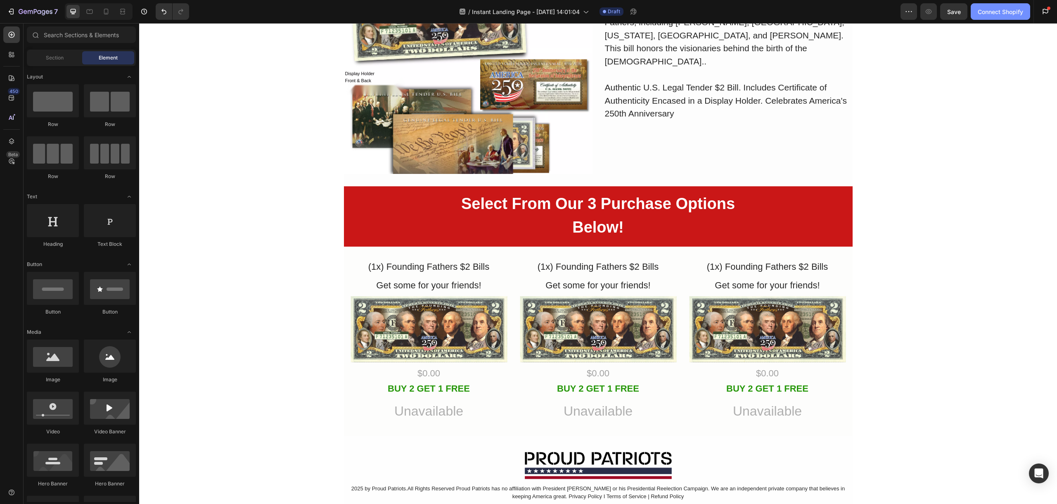
click at [1004, 14] on div "Connect Shopify" at bounding box center [1000, 11] width 45 height 9
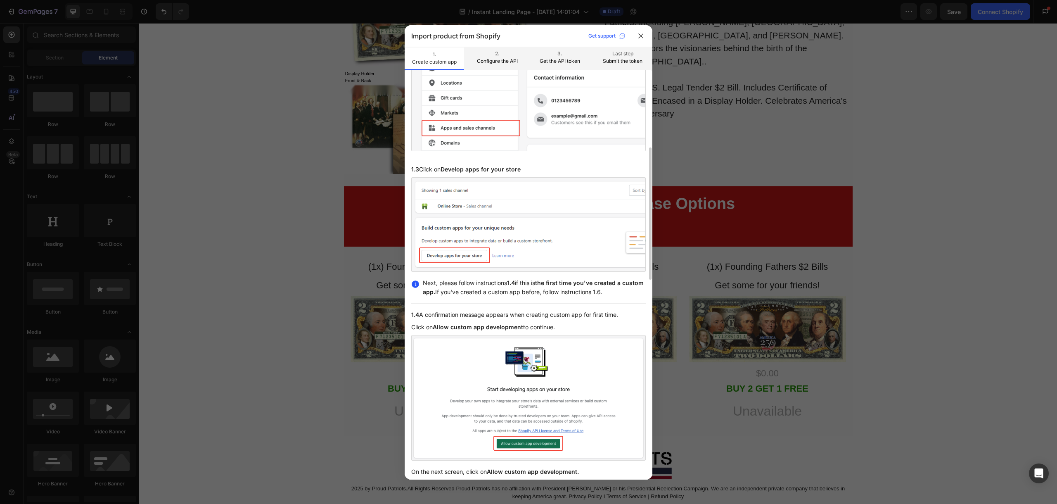
scroll to position [254, 0]
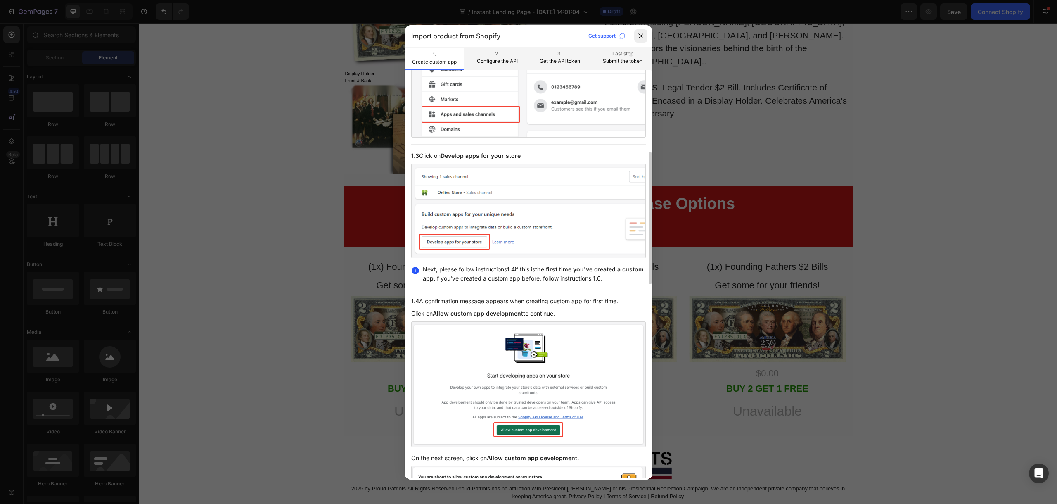
click at [642, 36] on icon at bounding box center [641, 36] width 7 height 7
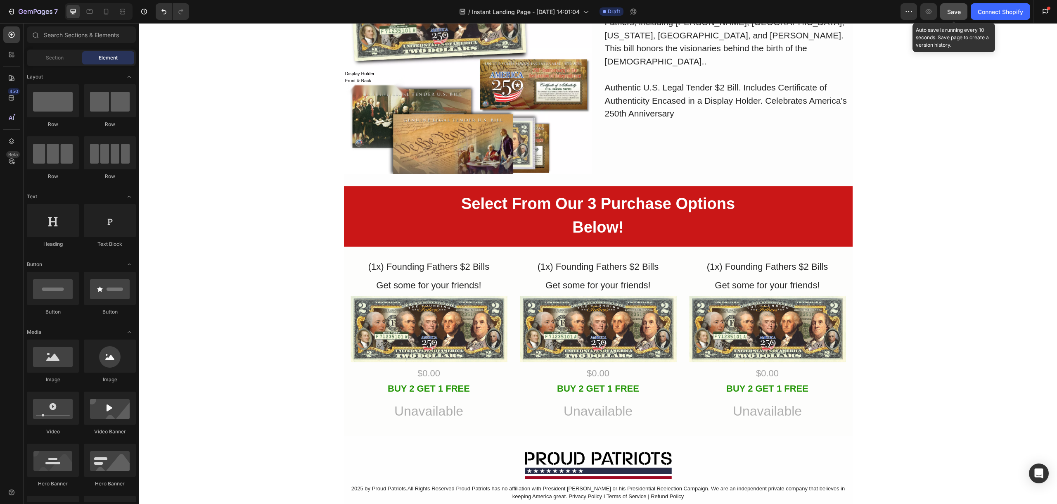
click at [958, 15] on div "Save" at bounding box center [955, 11] width 14 height 9
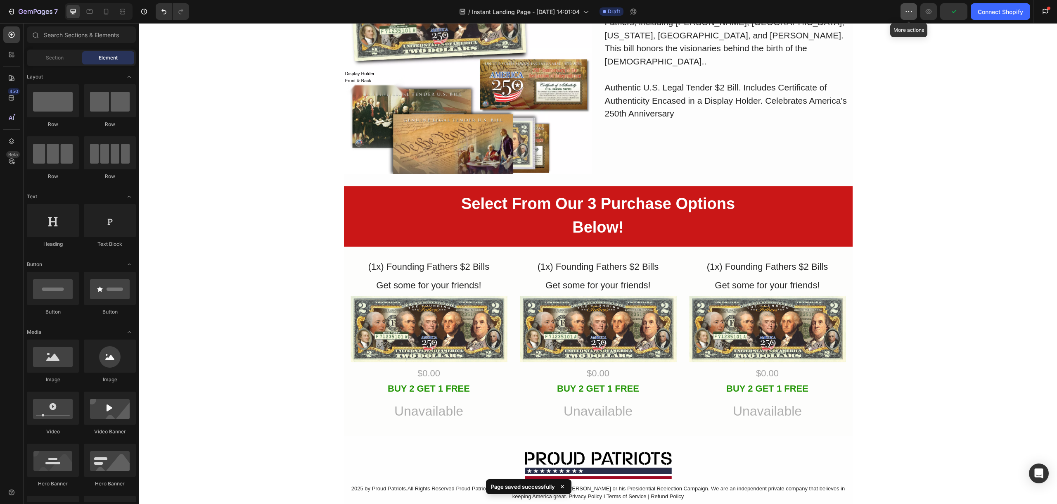
click at [912, 14] on button "button" at bounding box center [909, 11] width 17 height 17
click at [932, 10] on icon "button" at bounding box center [929, 11] width 8 height 8
click at [993, 15] on div "Connect Shopify" at bounding box center [1000, 11] width 45 height 9
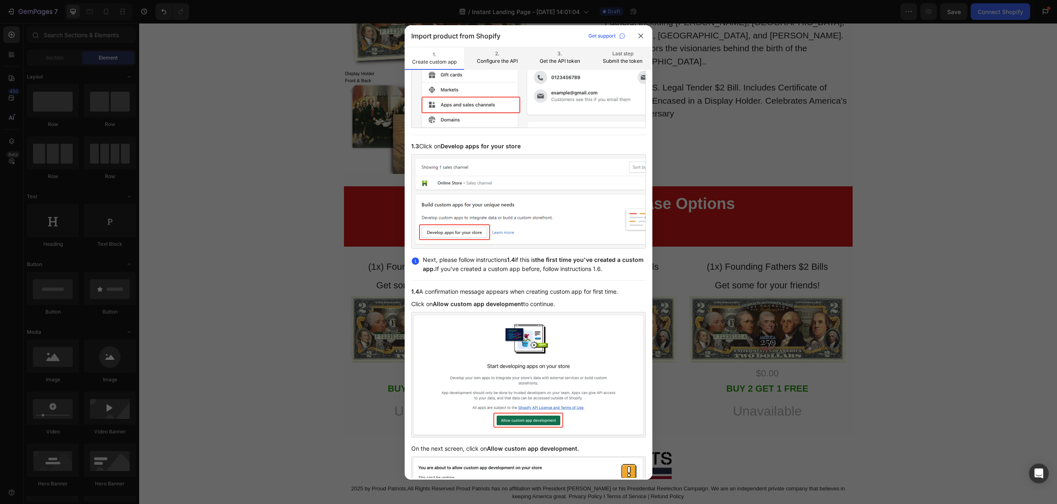
scroll to position [0, 0]
